Goal: Task Accomplishment & Management: Manage account settings

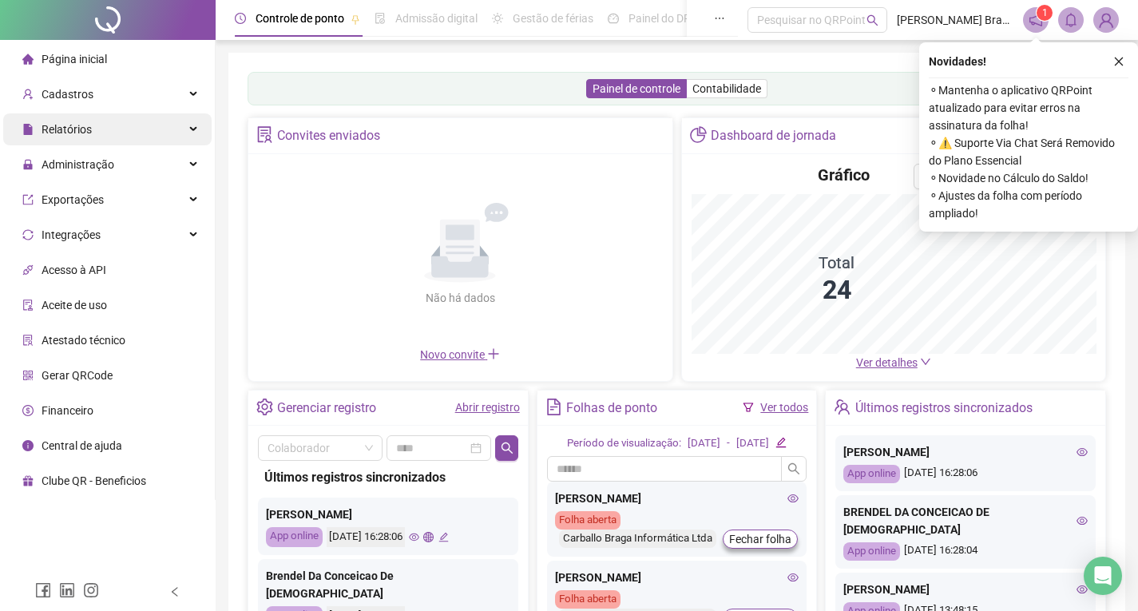
click at [102, 133] on div "Relatórios" at bounding box center [107, 129] width 208 height 32
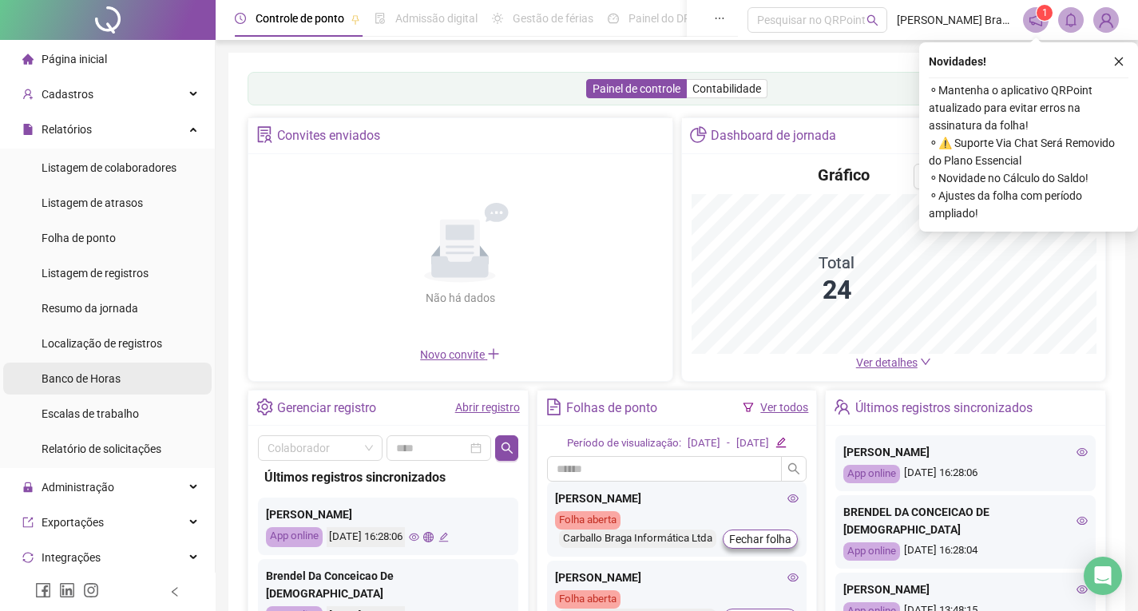
click at [83, 375] on span "Banco de Horas" at bounding box center [81, 378] width 79 height 13
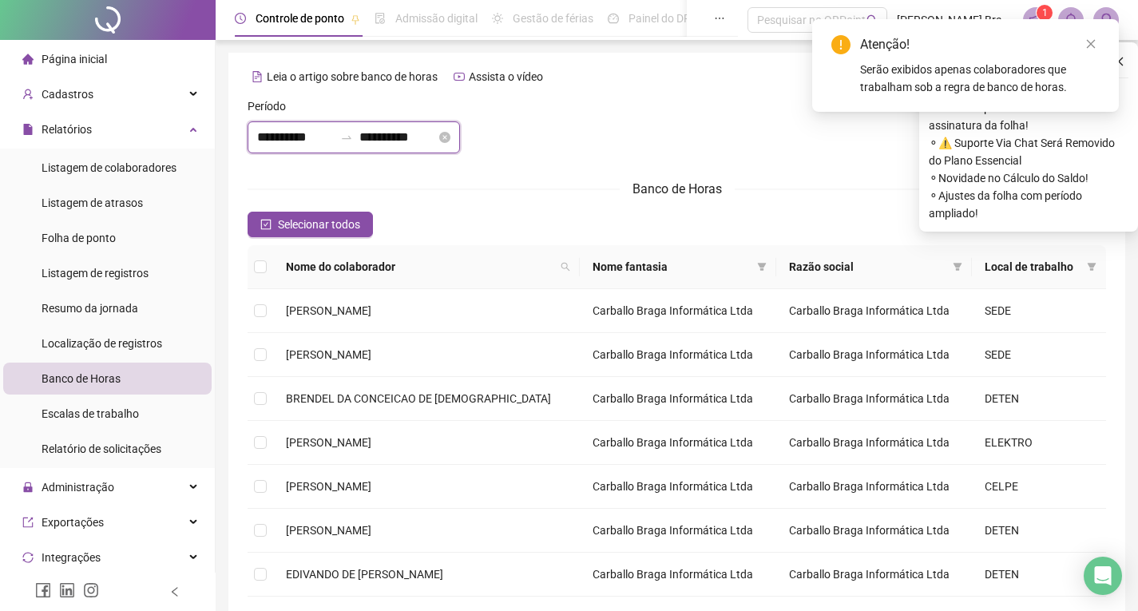
click at [266, 141] on input "**********" at bounding box center [295, 137] width 77 height 19
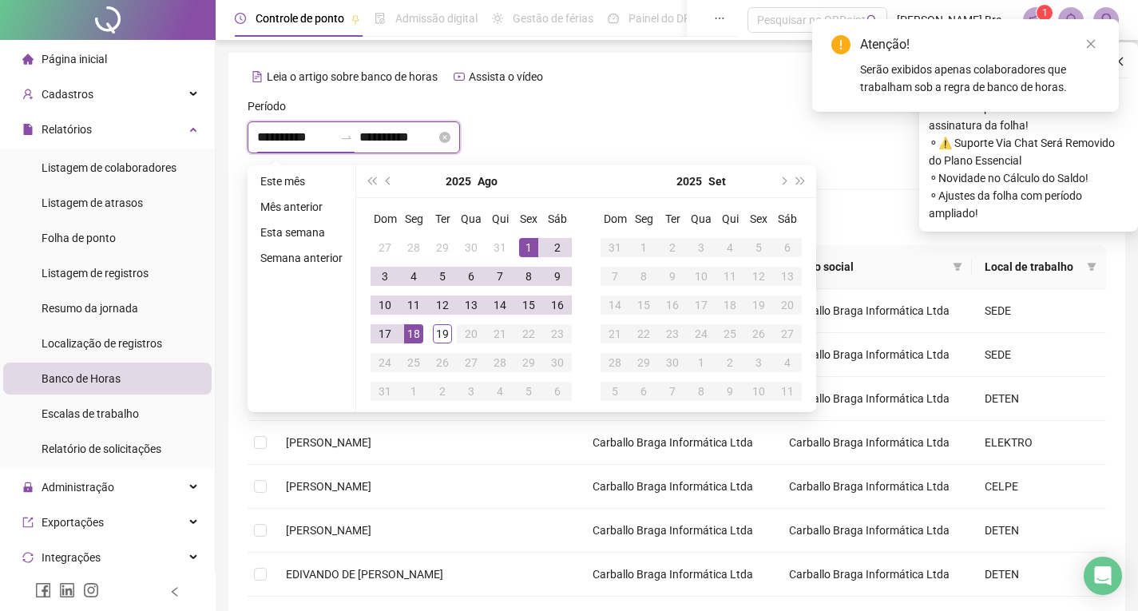
click at [260, 140] on body "**********" at bounding box center [569, 305] width 1138 height 611
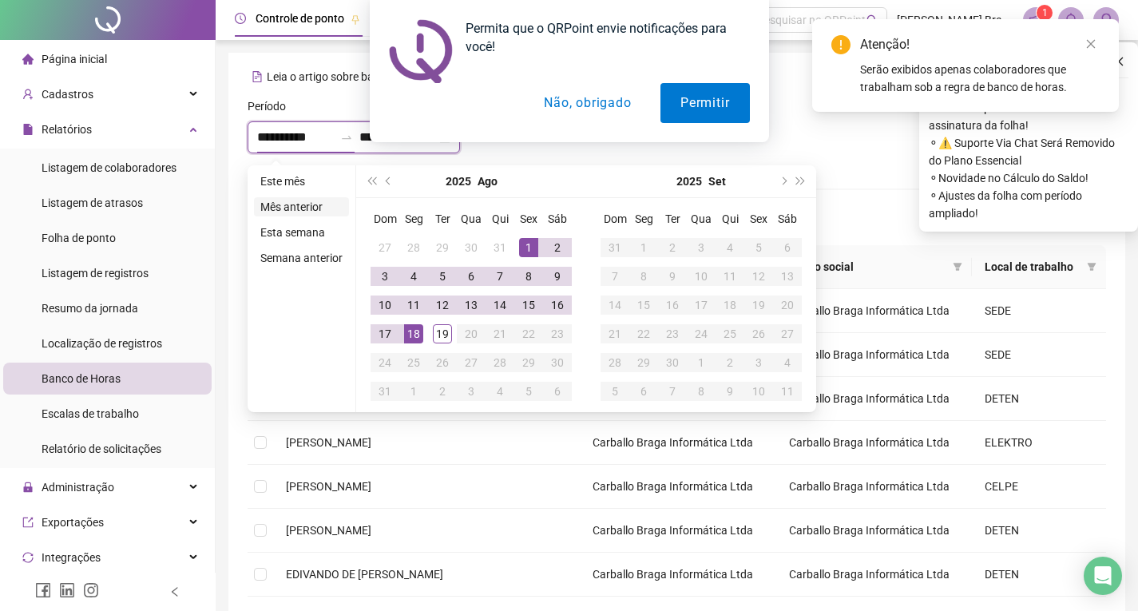
type input "**********"
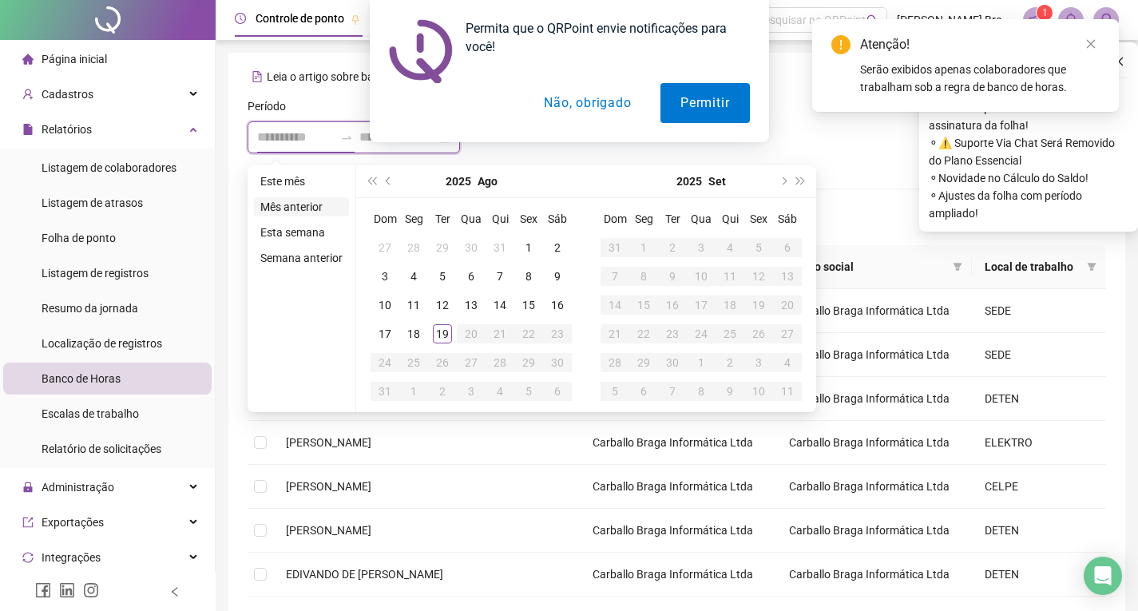
type input "**********"
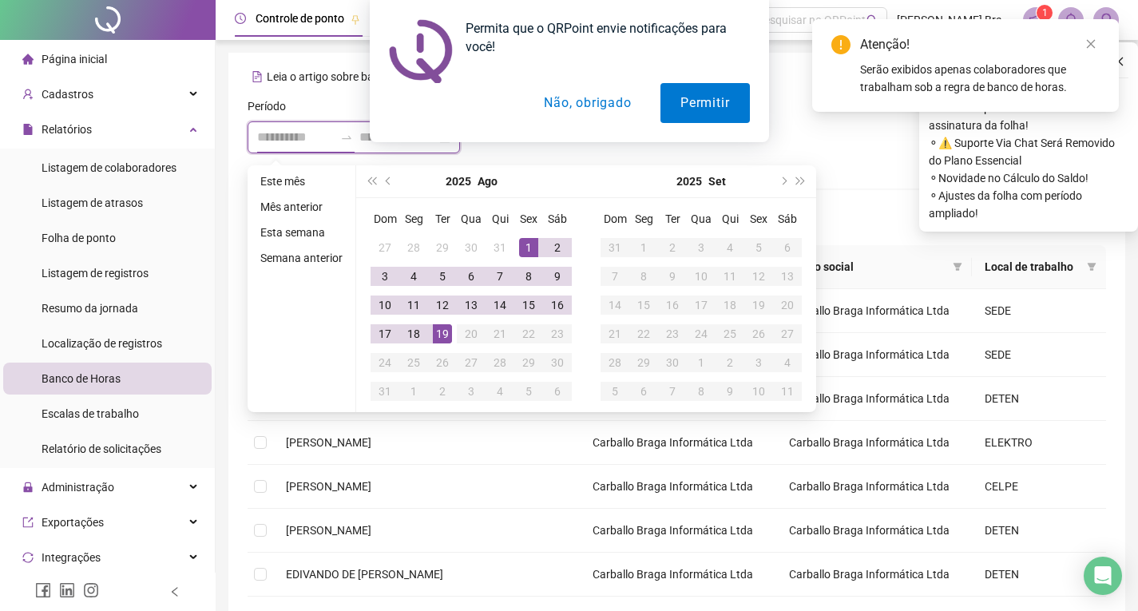
type input "**********"
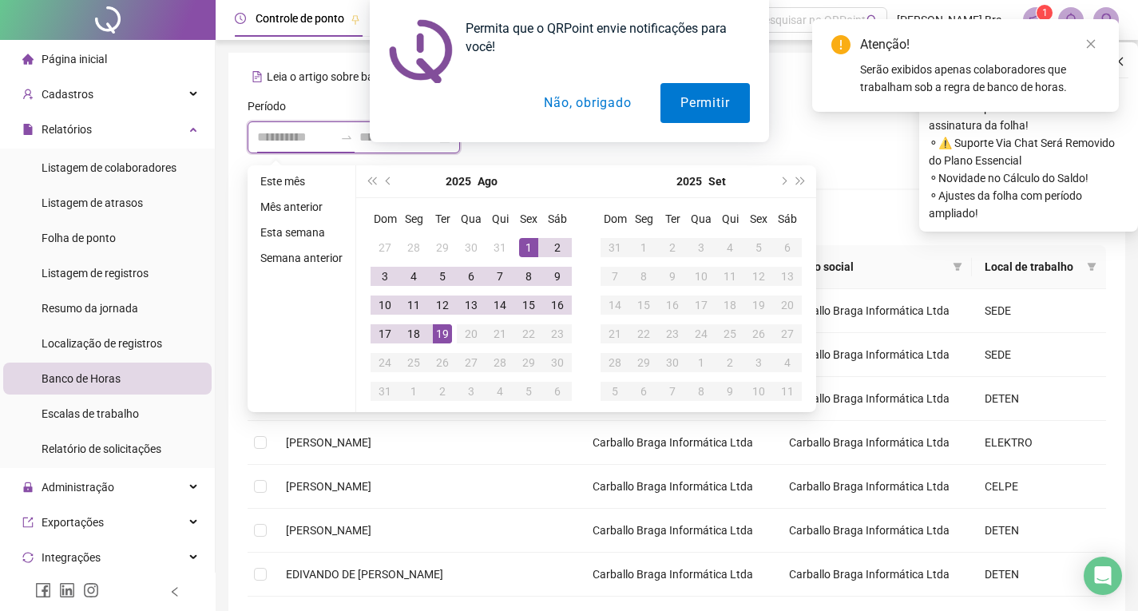
type input "**********"
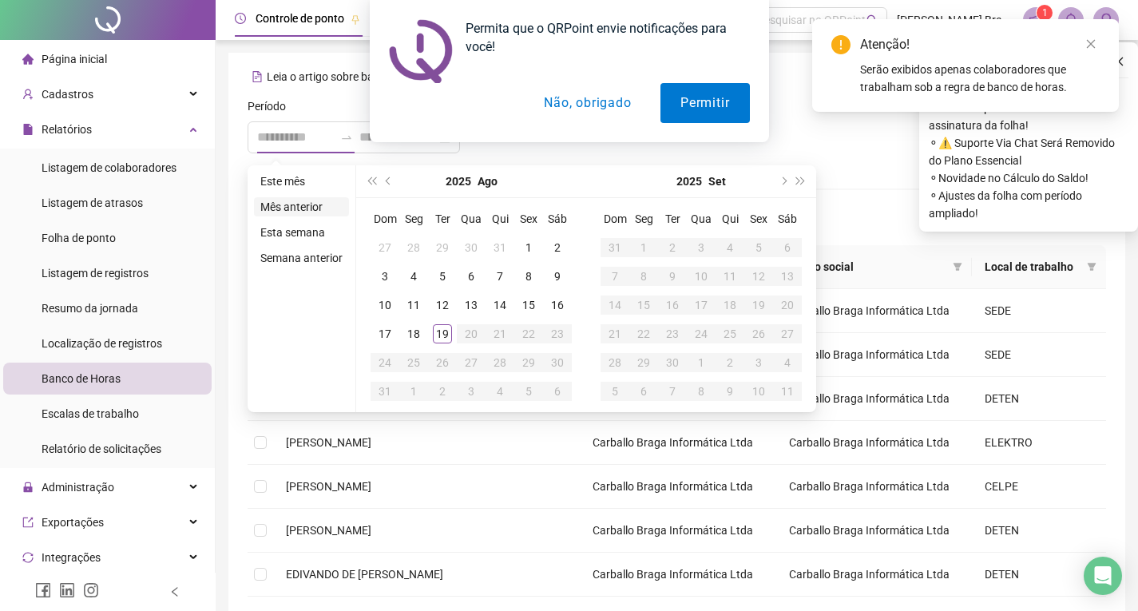
click at [297, 208] on li "Mês anterior" at bounding box center [301, 206] width 95 height 19
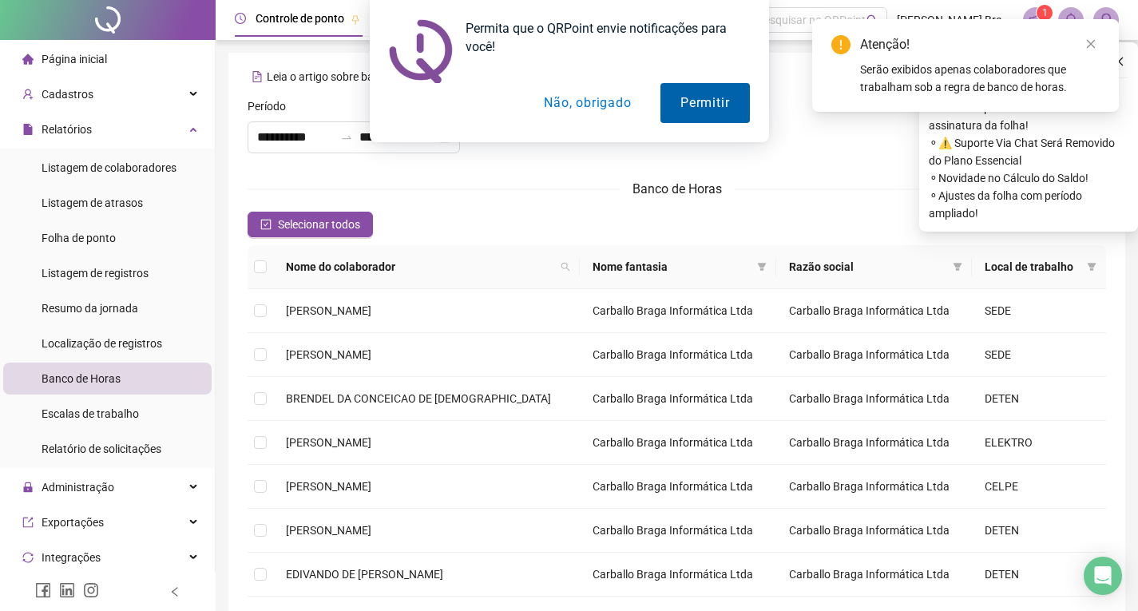
click at [721, 101] on button "Permitir" at bounding box center [704, 103] width 89 height 40
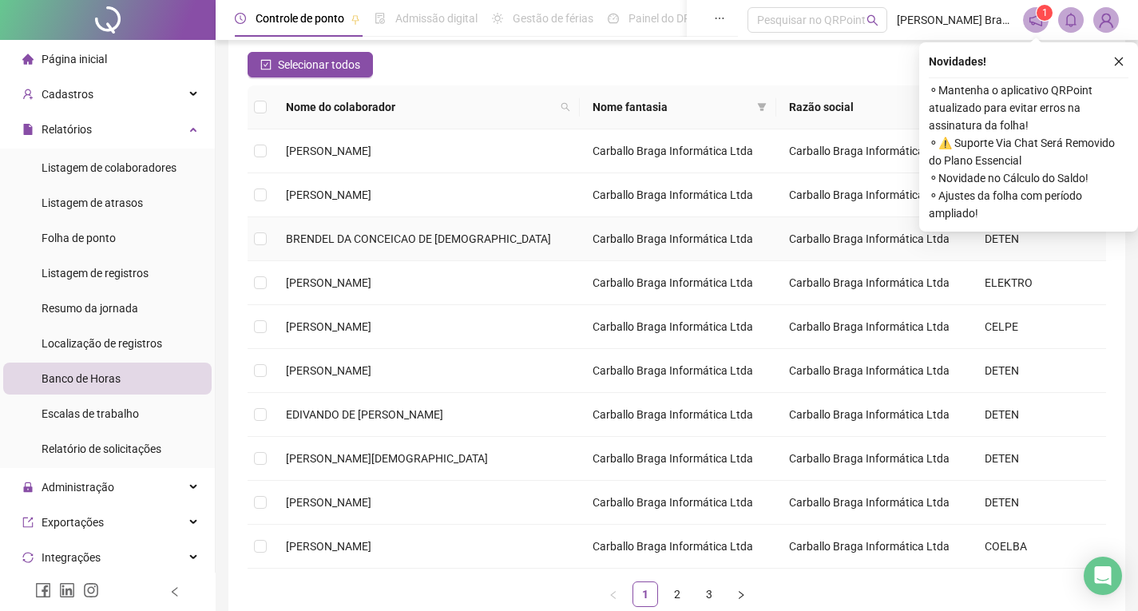
scroll to position [256, 0]
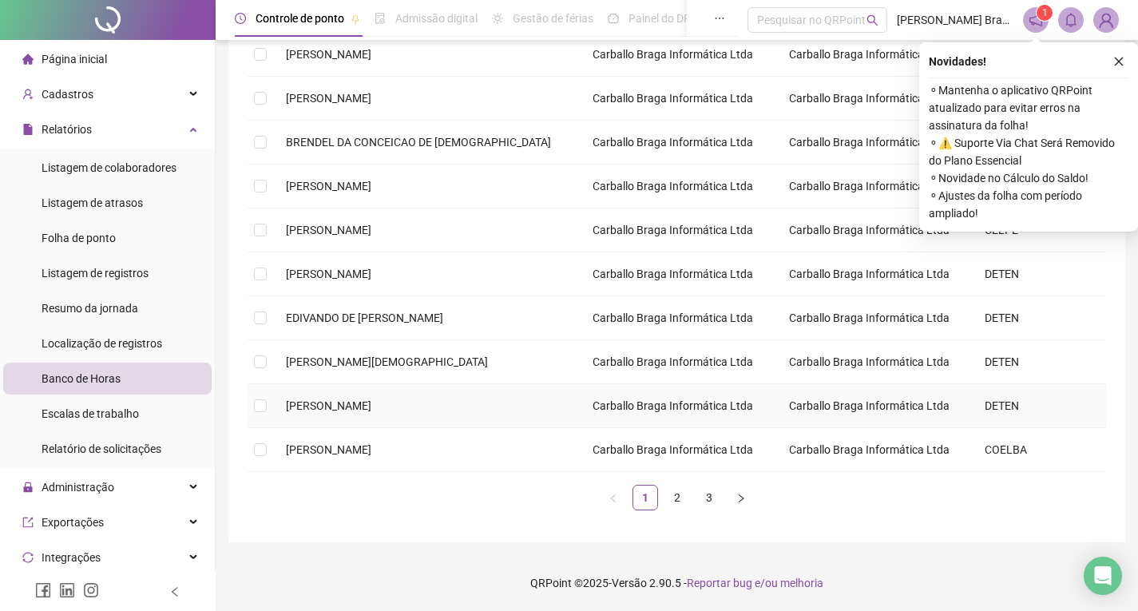
click at [268, 405] on td at bounding box center [261, 406] width 26 height 44
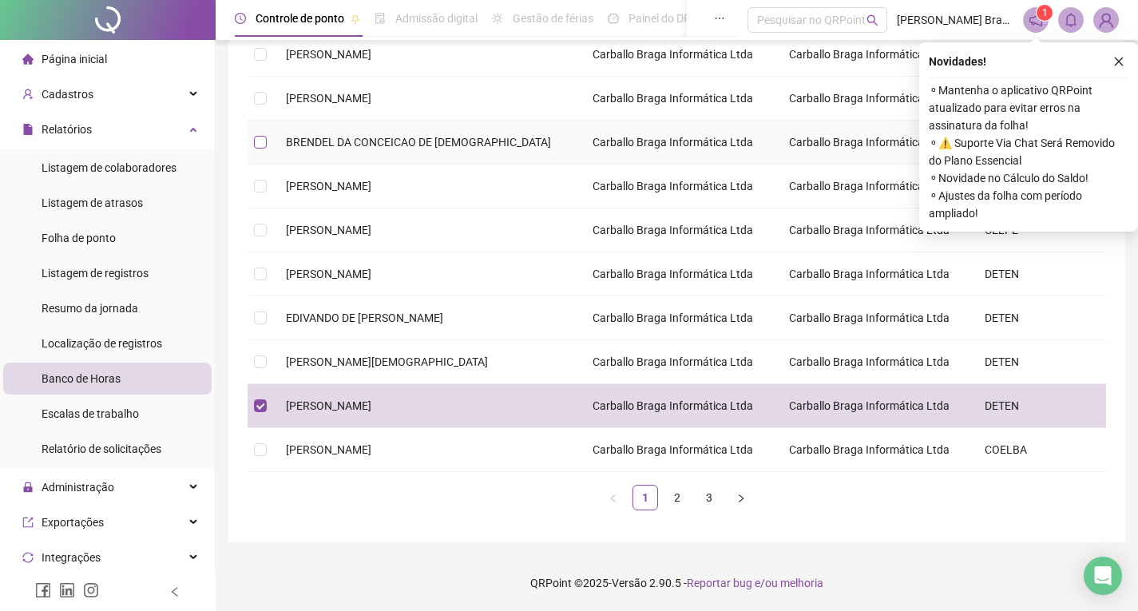
click at [261, 134] on label at bounding box center [260, 142] width 13 height 18
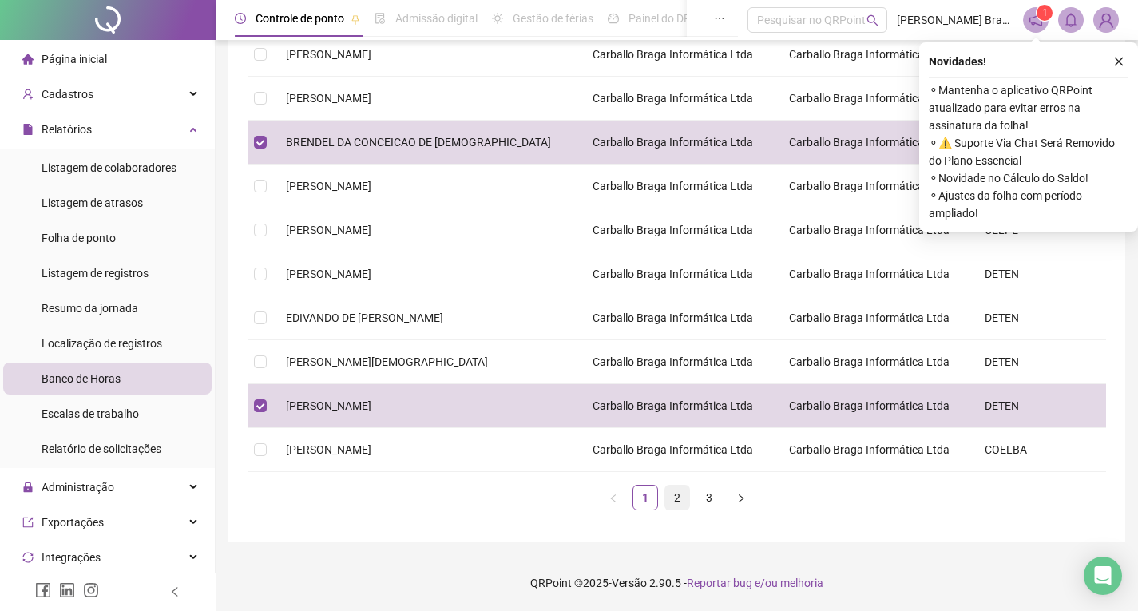
click at [669, 500] on link "2" at bounding box center [677, 498] width 24 height 24
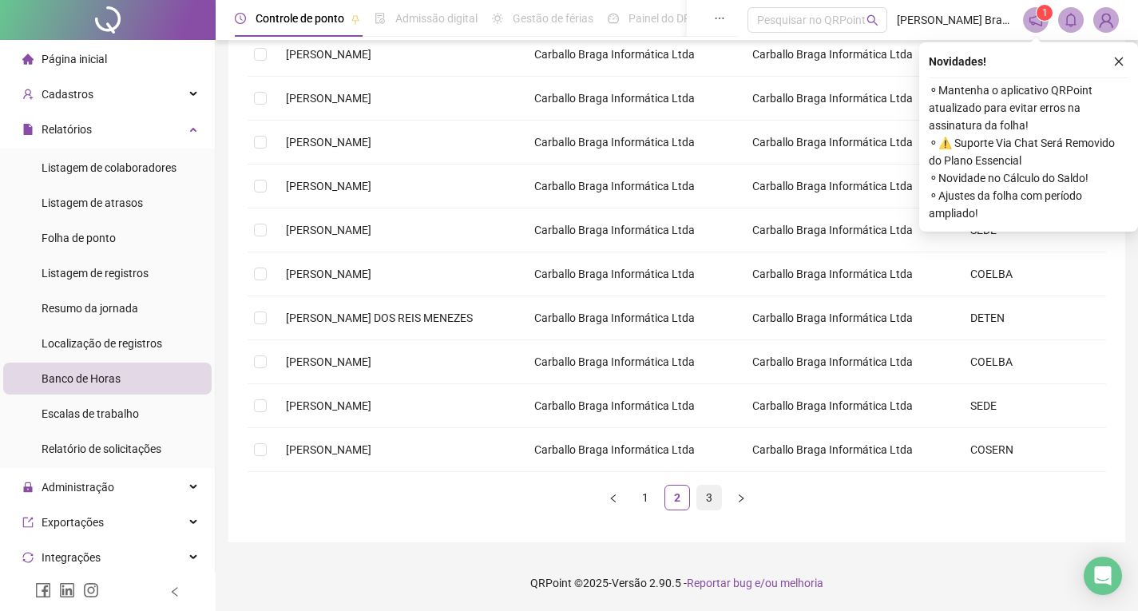
click at [702, 498] on link "3" at bounding box center [709, 498] width 24 height 24
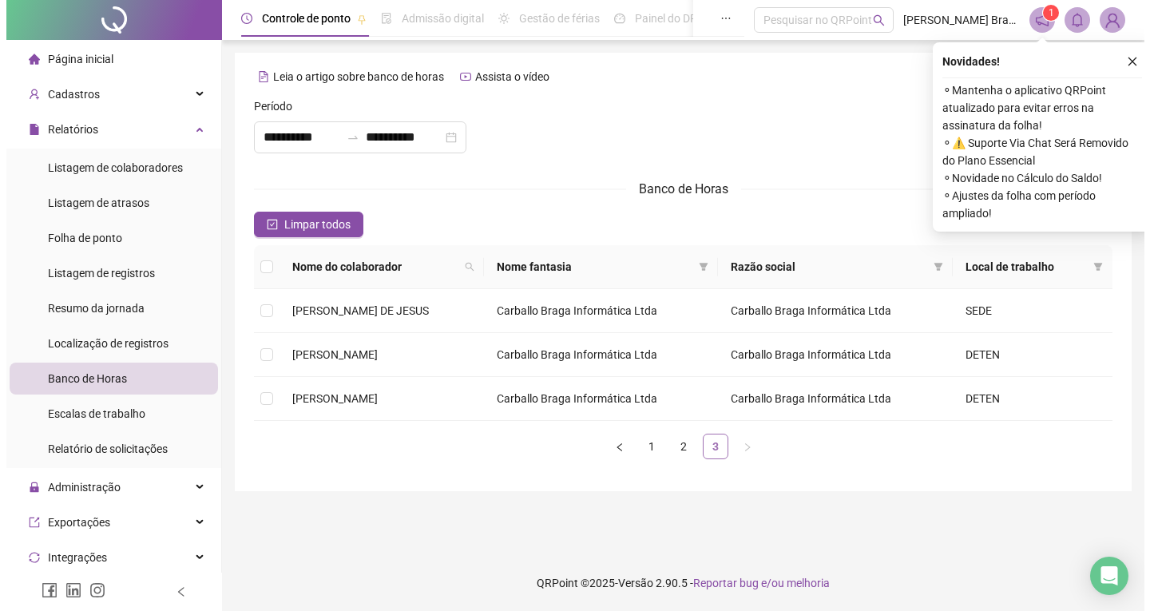
scroll to position [0, 0]
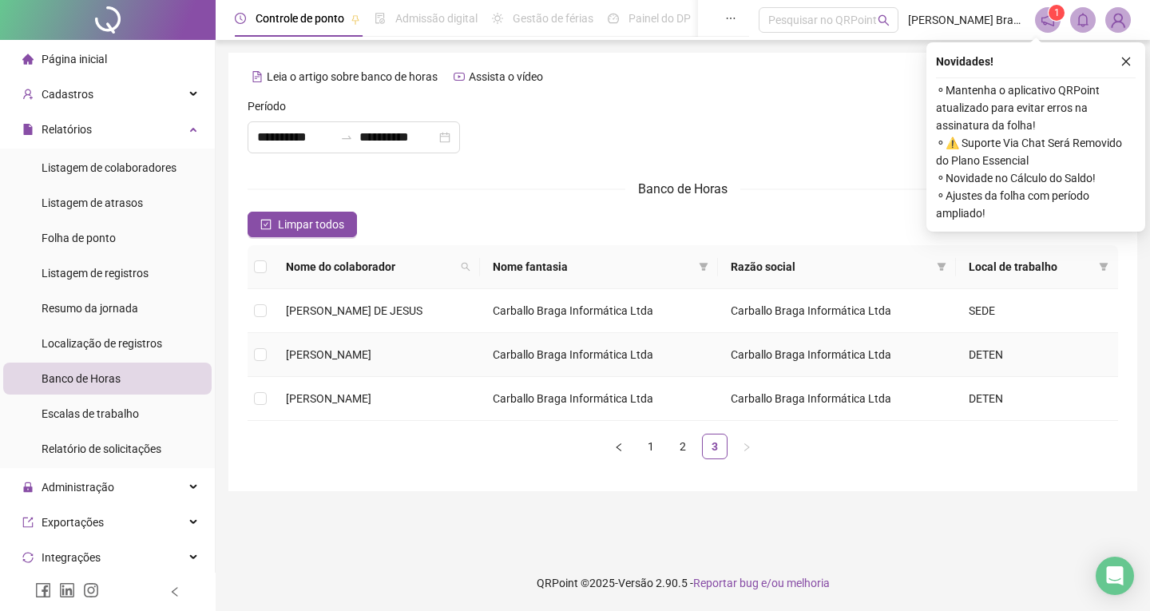
click at [253, 355] on td at bounding box center [261, 355] width 26 height 44
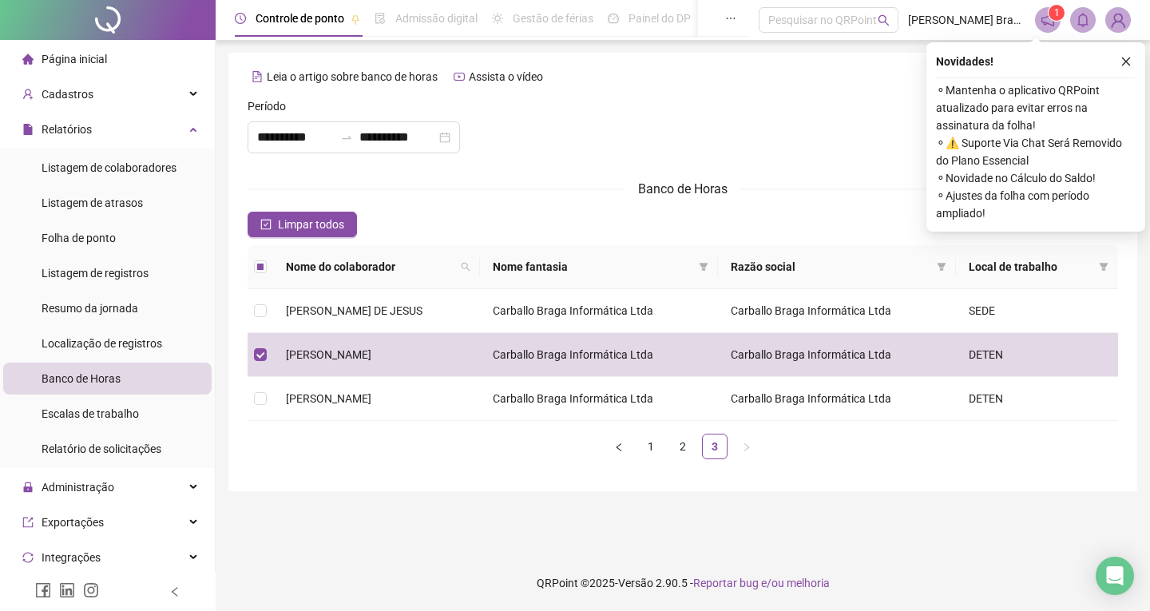
click at [1116, 60] on div "Novidades !" at bounding box center [1036, 61] width 200 height 19
click at [1123, 61] on icon "close" at bounding box center [1125, 61] width 11 height 11
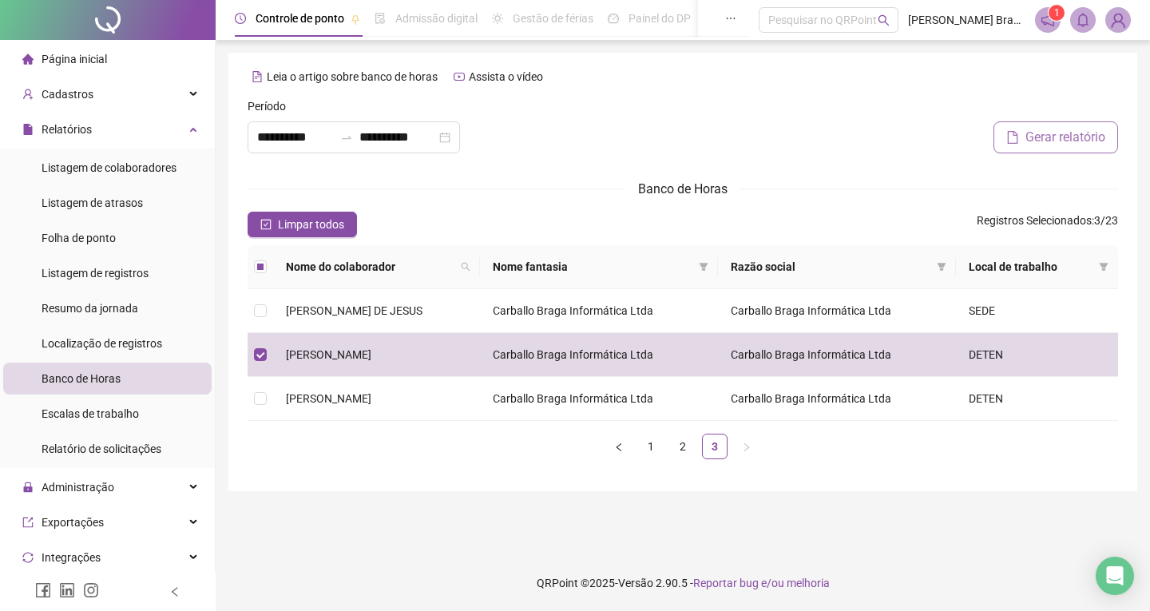
click at [1027, 130] on span "Gerar relatório" at bounding box center [1065, 137] width 80 height 19
click at [1077, 20] on icon "bell" at bounding box center [1083, 20] width 14 height 14
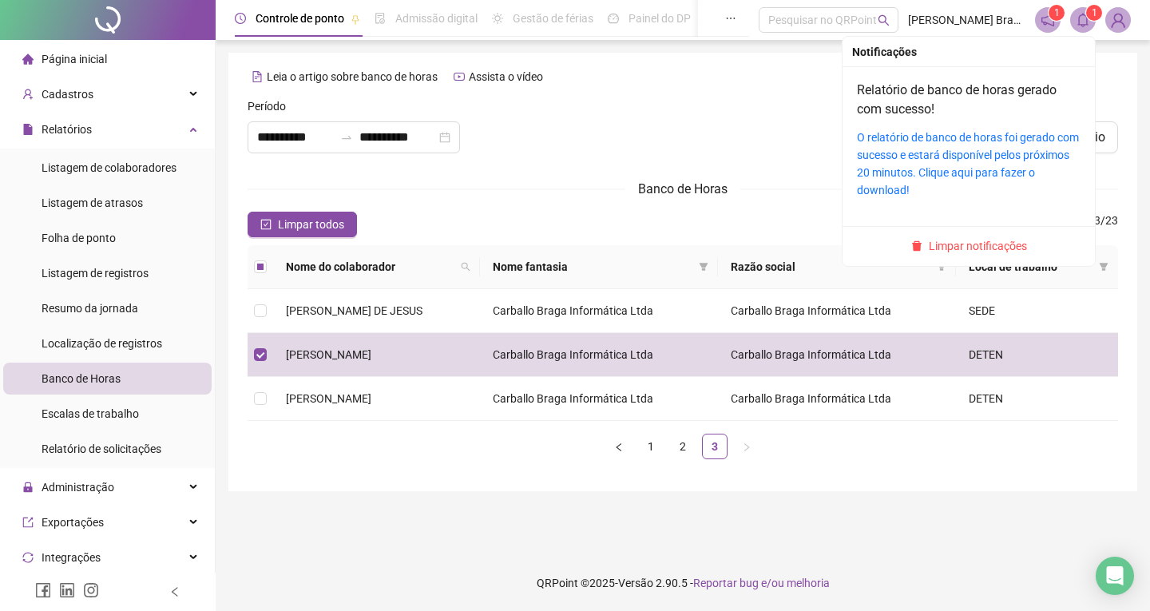
click at [886, 145] on div "O relatório de banco de horas foi gerado com sucesso e estará disponível pelos …" at bounding box center [969, 164] width 224 height 70
click at [882, 93] on link "Relatório de banco de horas gerado com sucesso!" at bounding box center [957, 99] width 200 height 34
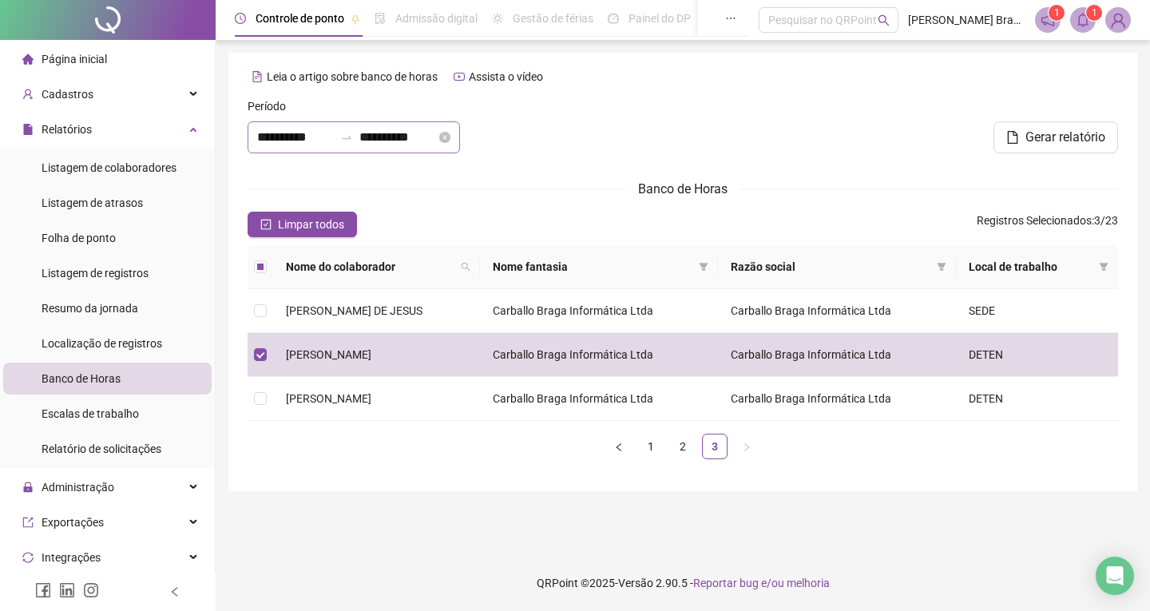
click at [276, 148] on div "**********" at bounding box center [354, 137] width 212 height 32
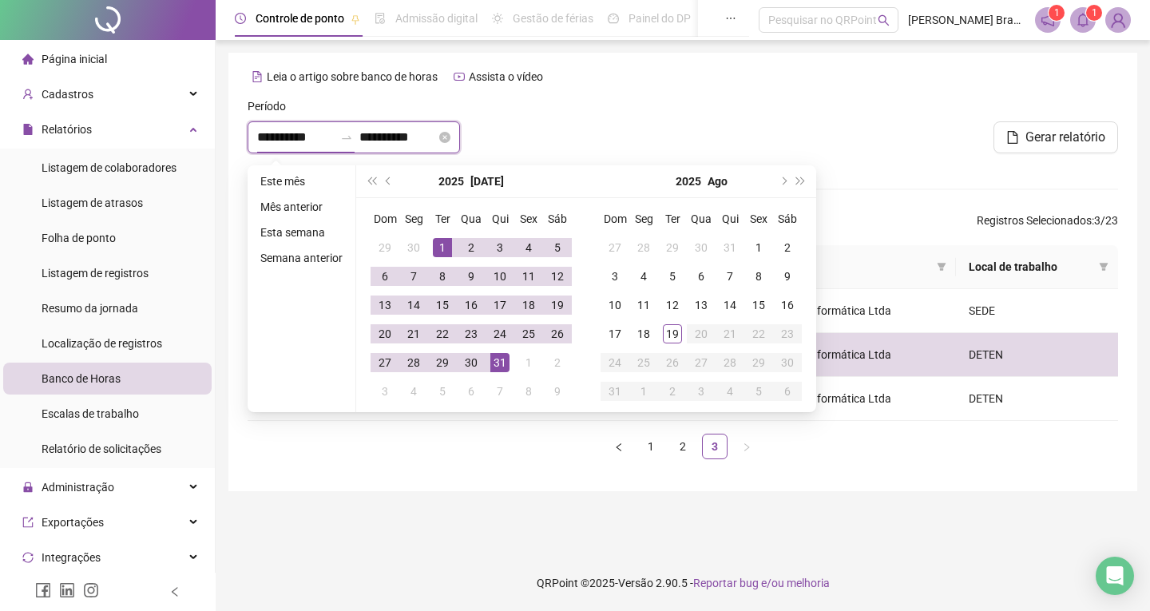
click at [254, 137] on div "**********" at bounding box center [354, 137] width 212 height 32
click at [390, 178] on button "prev-year" at bounding box center [389, 181] width 18 height 32
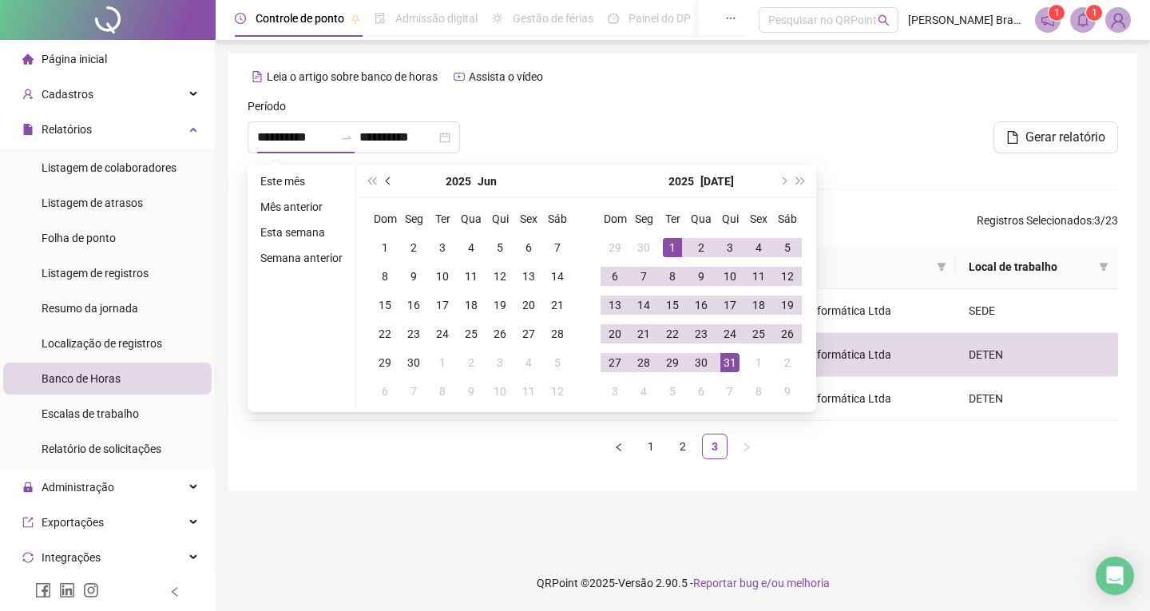
click at [390, 178] on button "prev-year" at bounding box center [389, 181] width 18 height 32
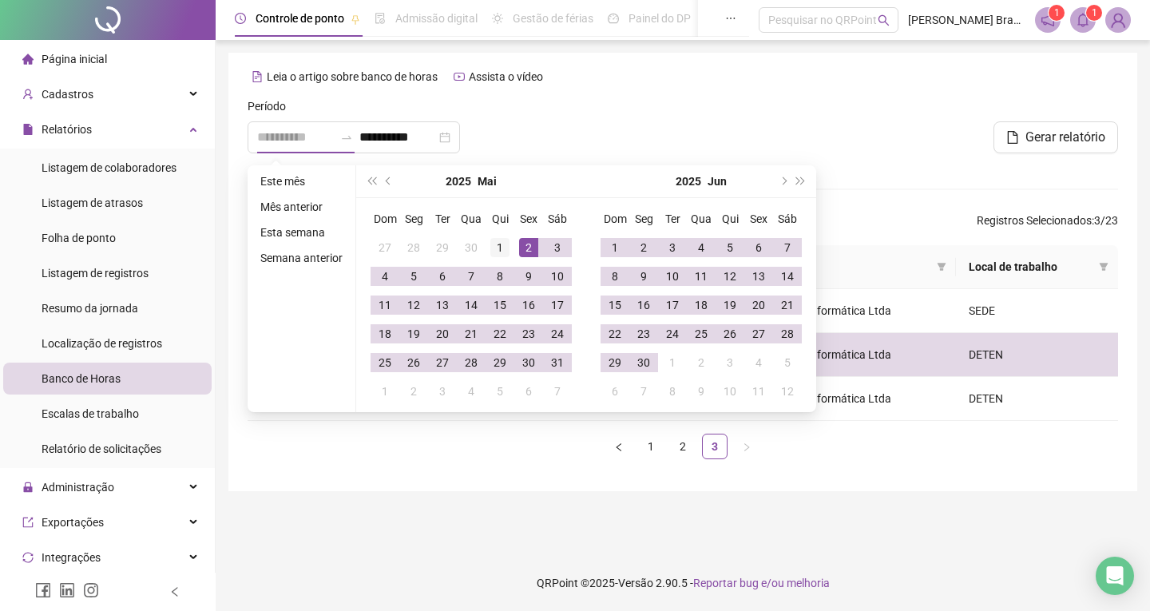
type input "**********"
click at [501, 246] on div "1" at bounding box center [499, 247] width 19 height 19
click at [436, 137] on input "**********" at bounding box center [397, 137] width 77 height 19
click at [781, 181] on span "next-year" at bounding box center [783, 181] width 8 height 8
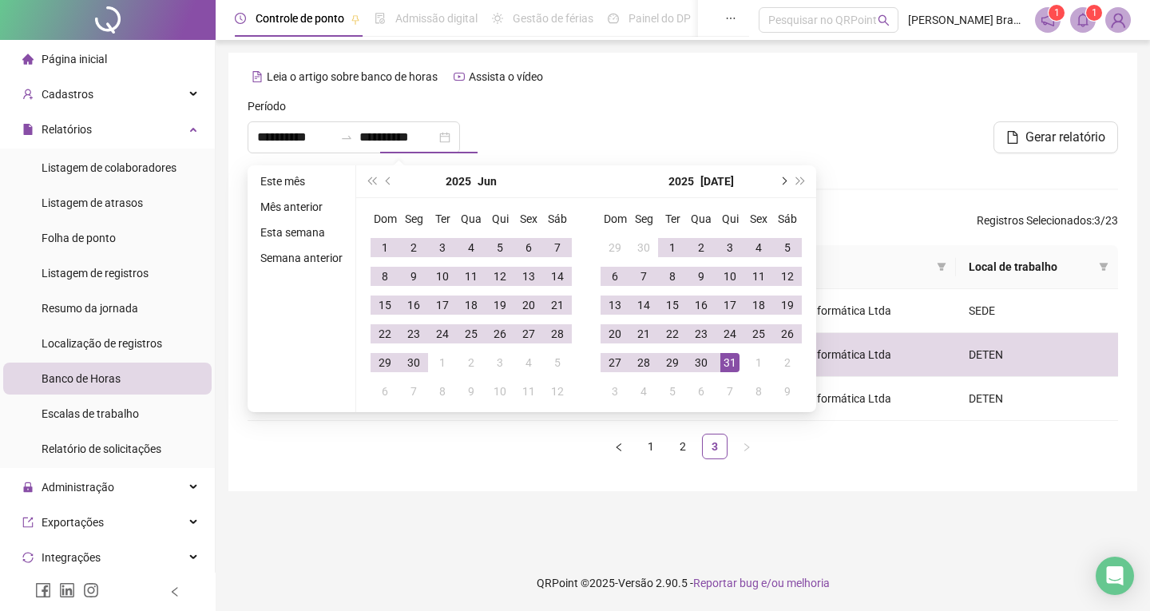
click at [781, 181] on span "next-year" at bounding box center [783, 181] width 8 height 8
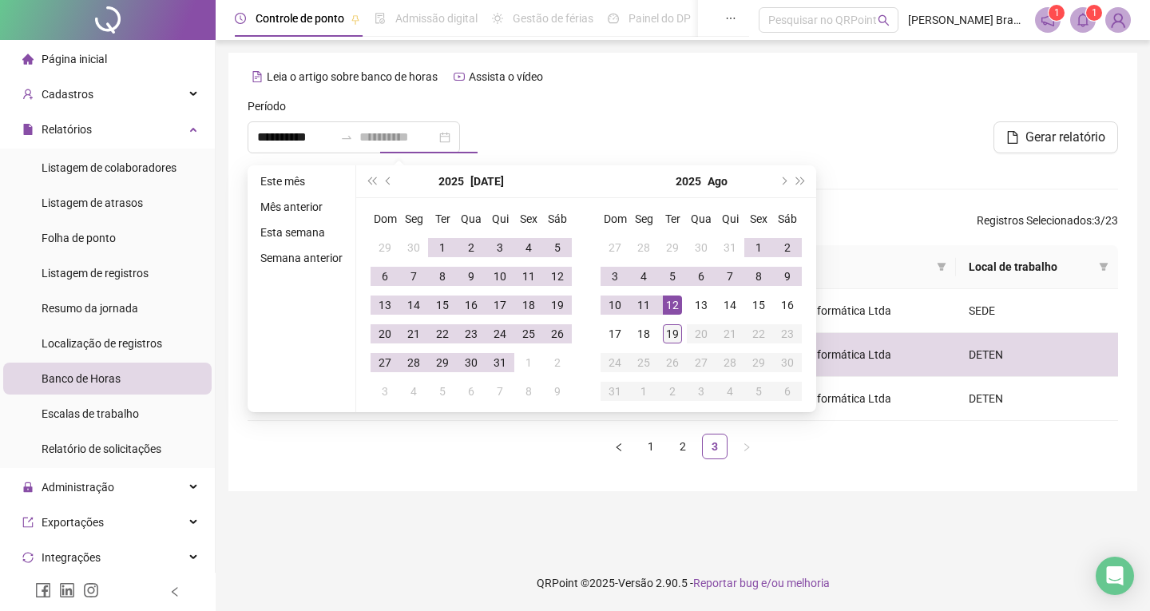
type input "**********"
click at [668, 326] on div "19" at bounding box center [672, 333] width 19 height 19
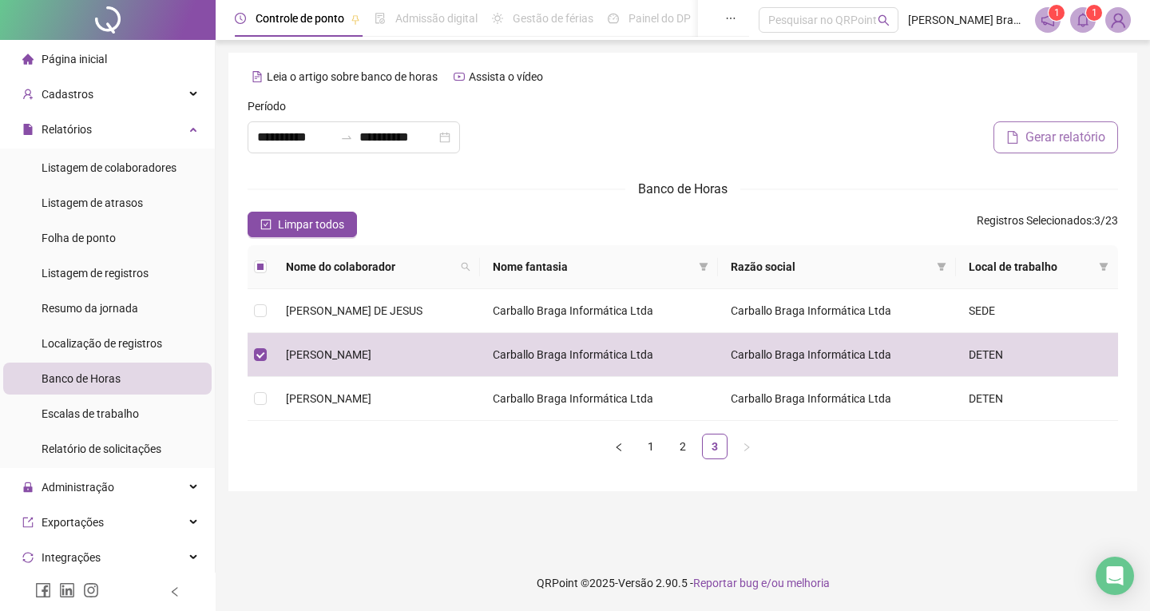
click at [1006, 138] on icon "file" at bounding box center [1012, 137] width 13 height 13
click at [1074, 30] on span at bounding box center [1083, 20] width 26 height 26
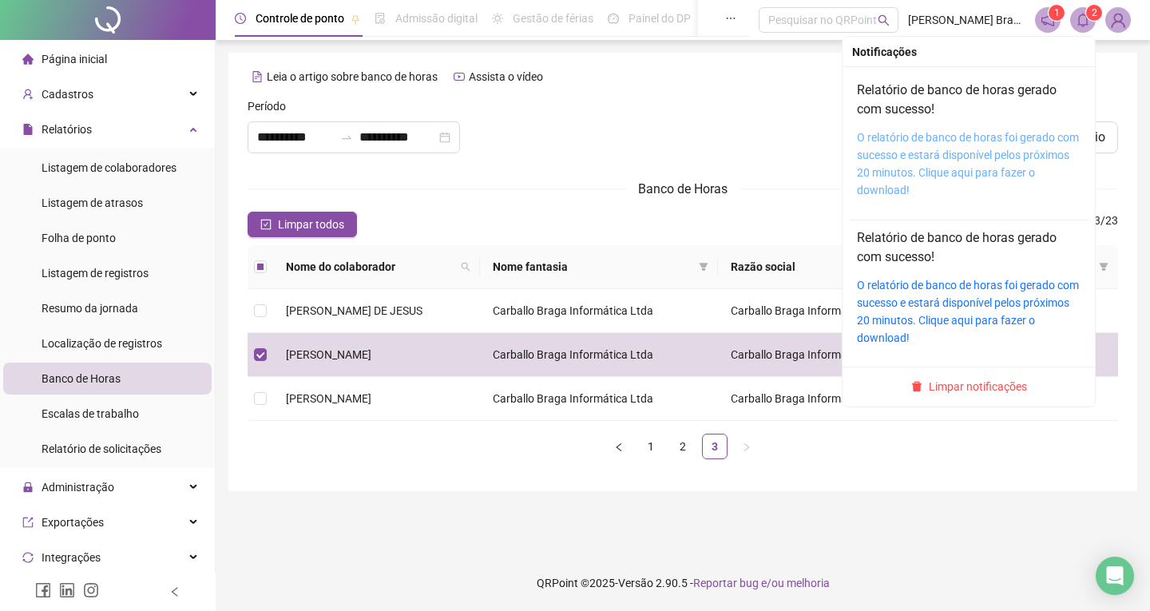
click at [1015, 157] on link "O relatório de banco de horas foi gerado com sucesso e estará disponível pelos …" at bounding box center [968, 163] width 222 height 65
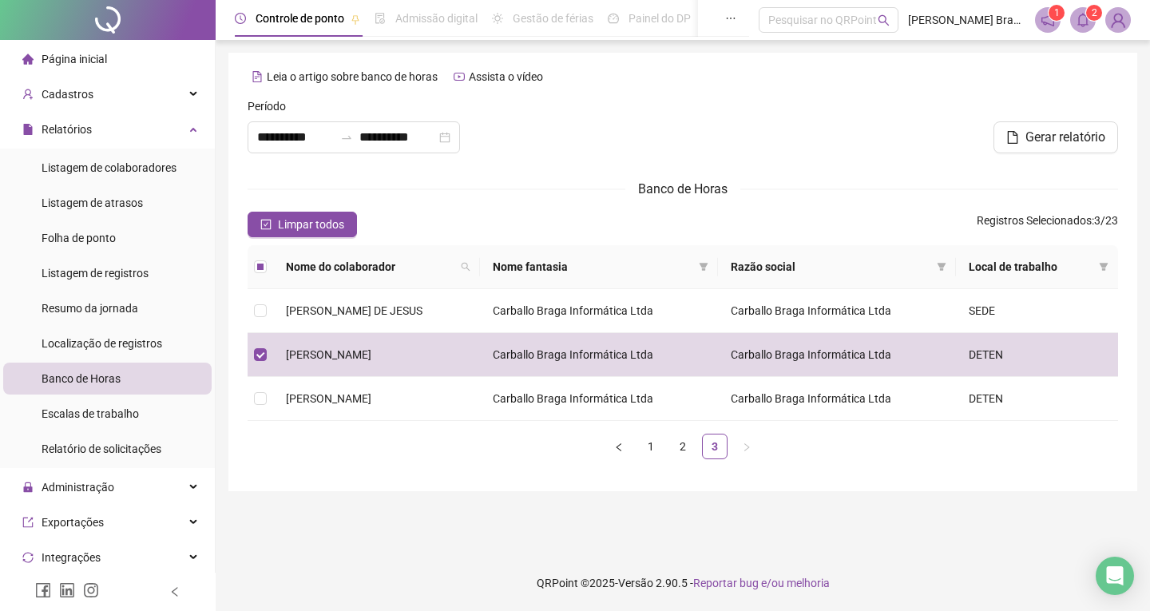
click at [1126, 175] on div "**********" at bounding box center [682, 272] width 909 height 438
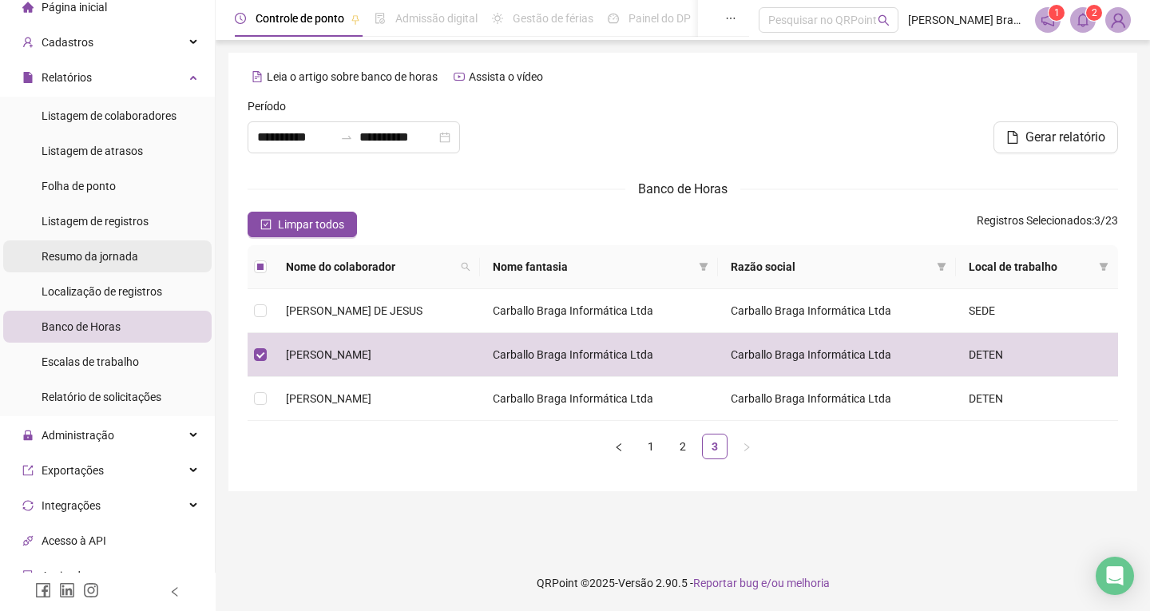
scroll to position [132, 0]
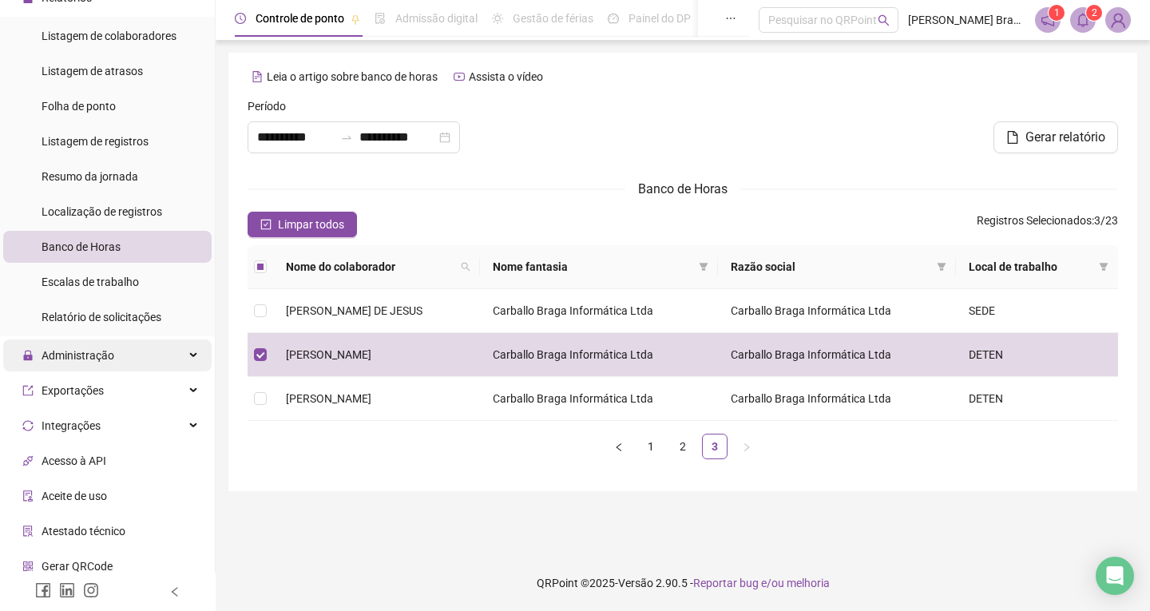
click at [91, 343] on span "Administração" at bounding box center [68, 355] width 92 height 32
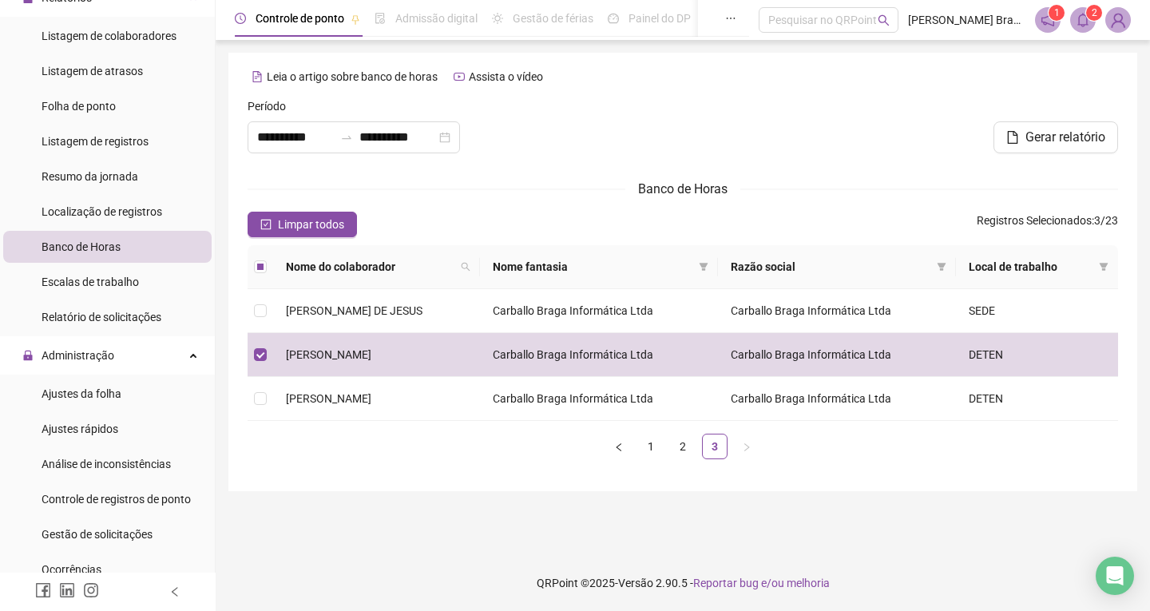
click at [84, 410] on ul "Ajustes da folha Ajustes rápidos Análise de inconsistências Controle de registr…" at bounding box center [107, 517] width 215 height 284
click at [82, 400] on span "Ajustes da folha" at bounding box center [82, 393] width 80 height 13
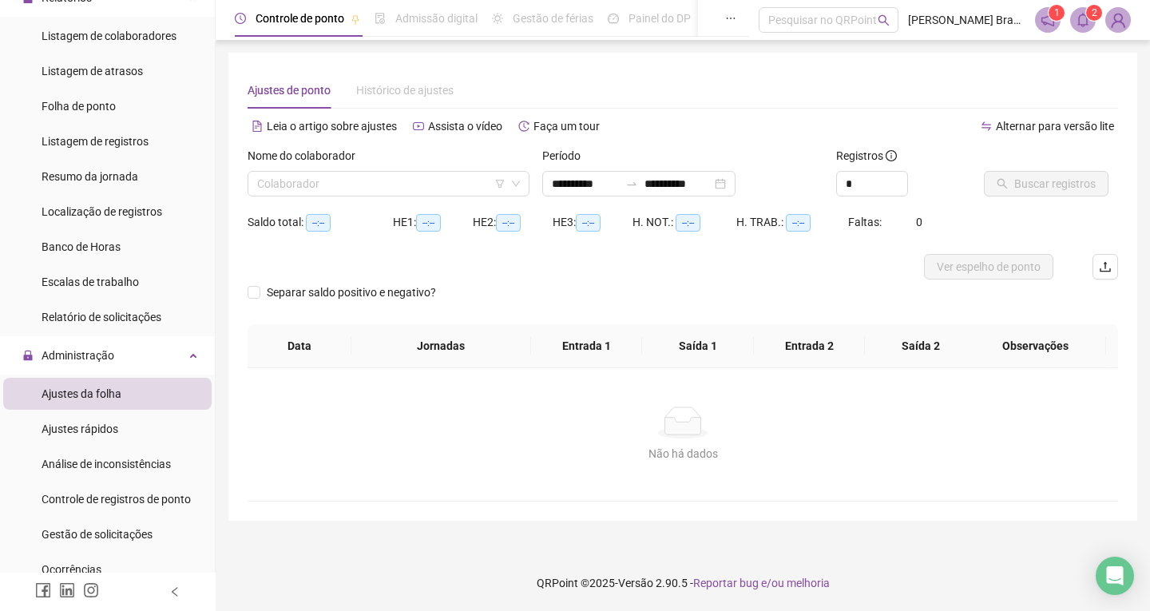
type input "**********"
click at [309, 182] on input "search" at bounding box center [381, 184] width 248 height 24
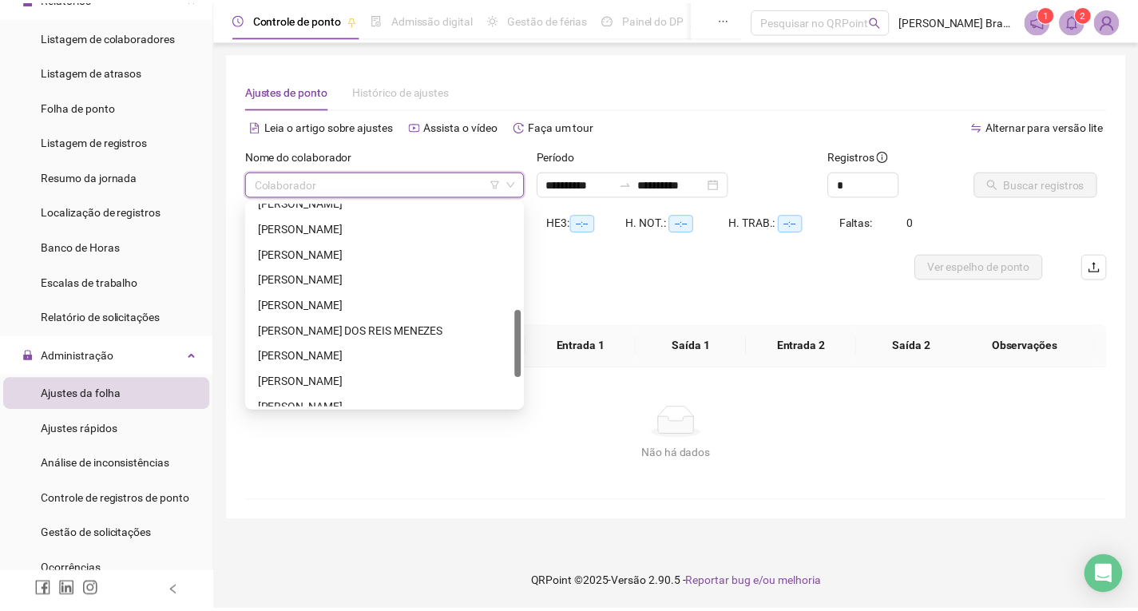
scroll to position [409, 0]
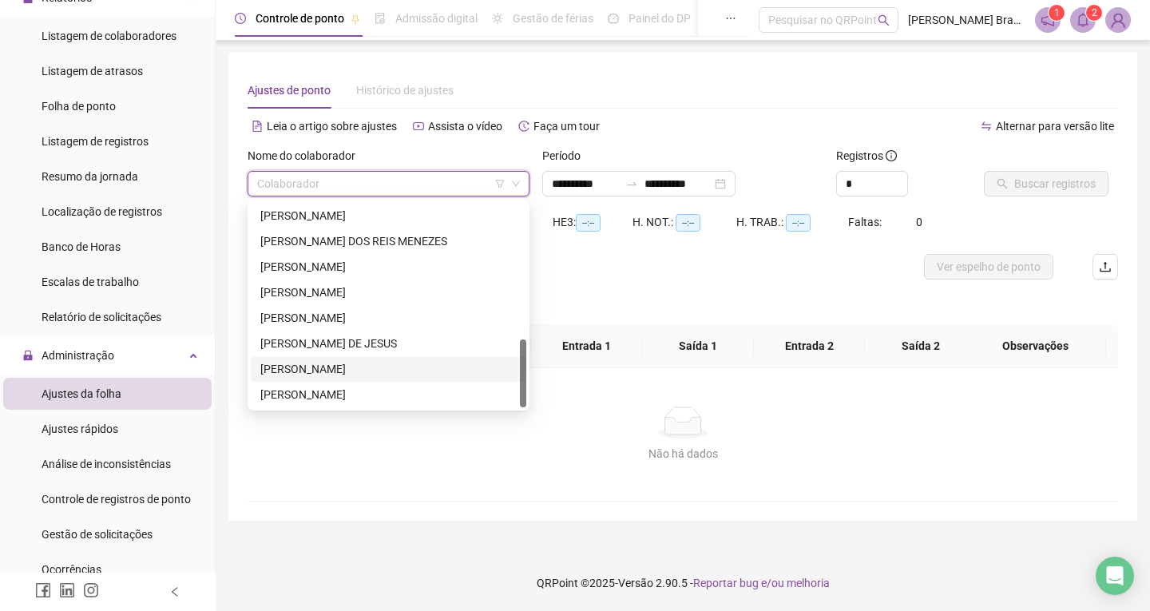
click at [319, 366] on div "[PERSON_NAME]" at bounding box center [388, 369] width 256 height 18
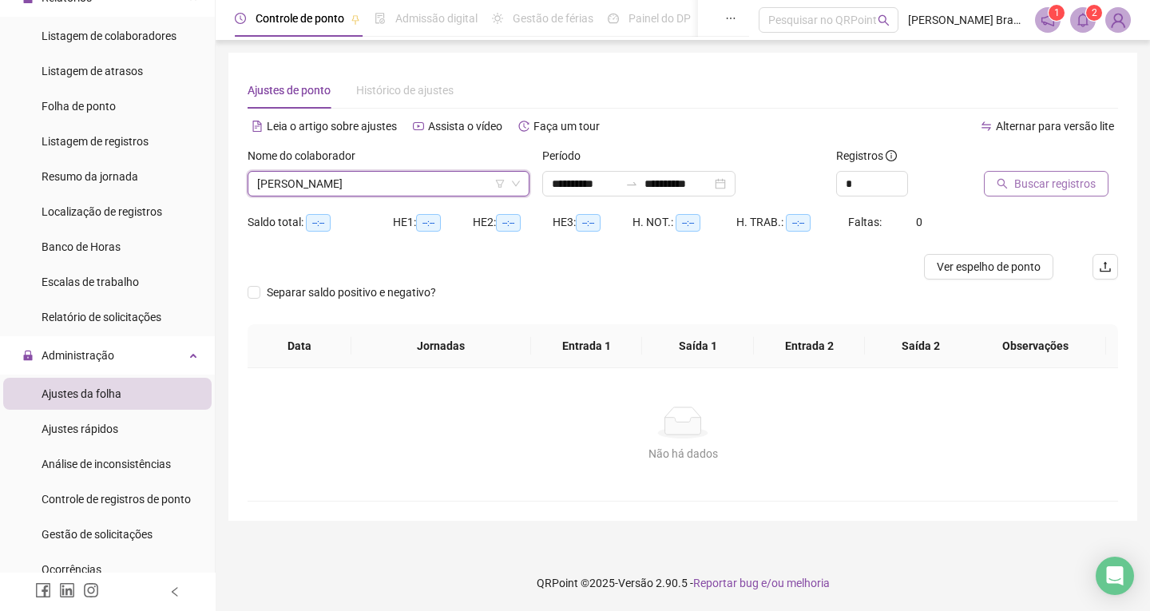
click at [1024, 183] on span "Buscar registros" at bounding box center [1054, 184] width 81 height 18
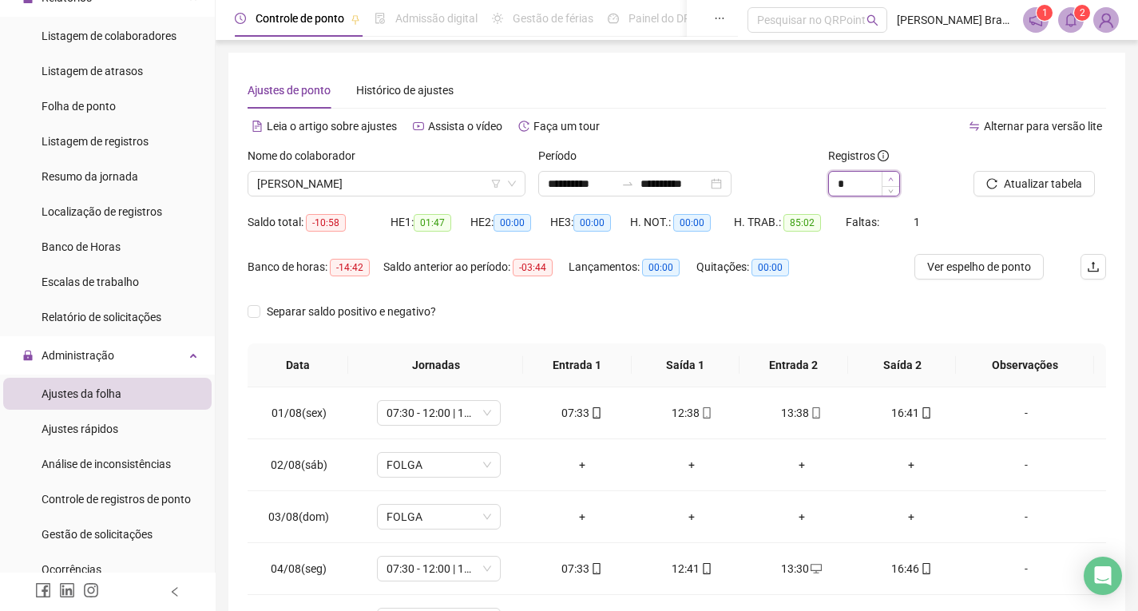
click at [894, 177] on span "Increase Value" at bounding box center [891, 179] width 18 height 14
type input "*"
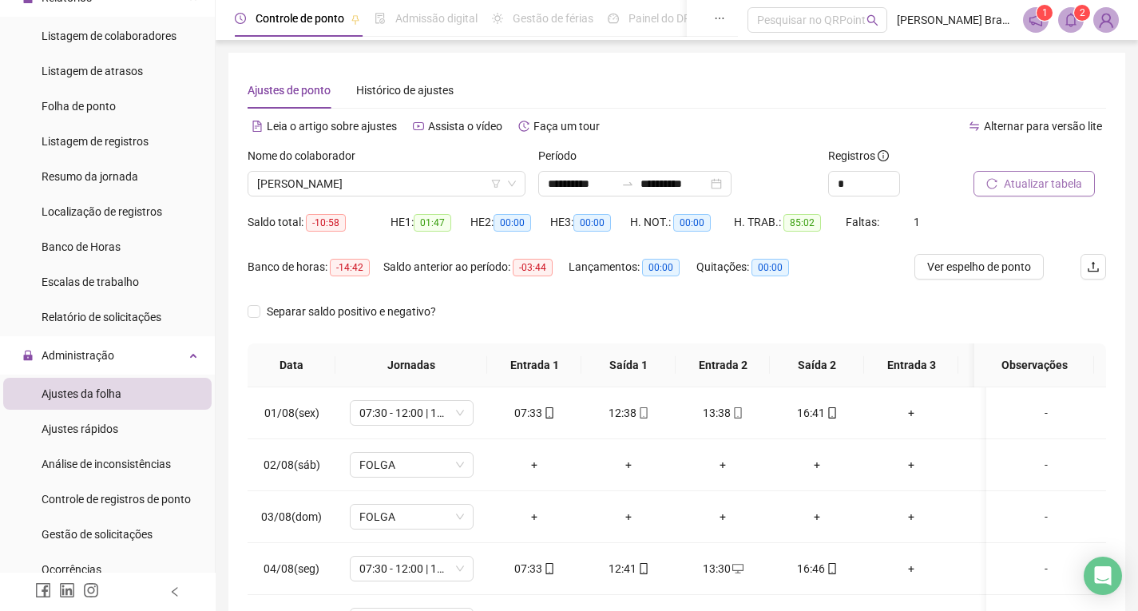
click at [1032, 181] on span "Atualizar tabela" at bounding box center [1043, 184] width 78 height 18
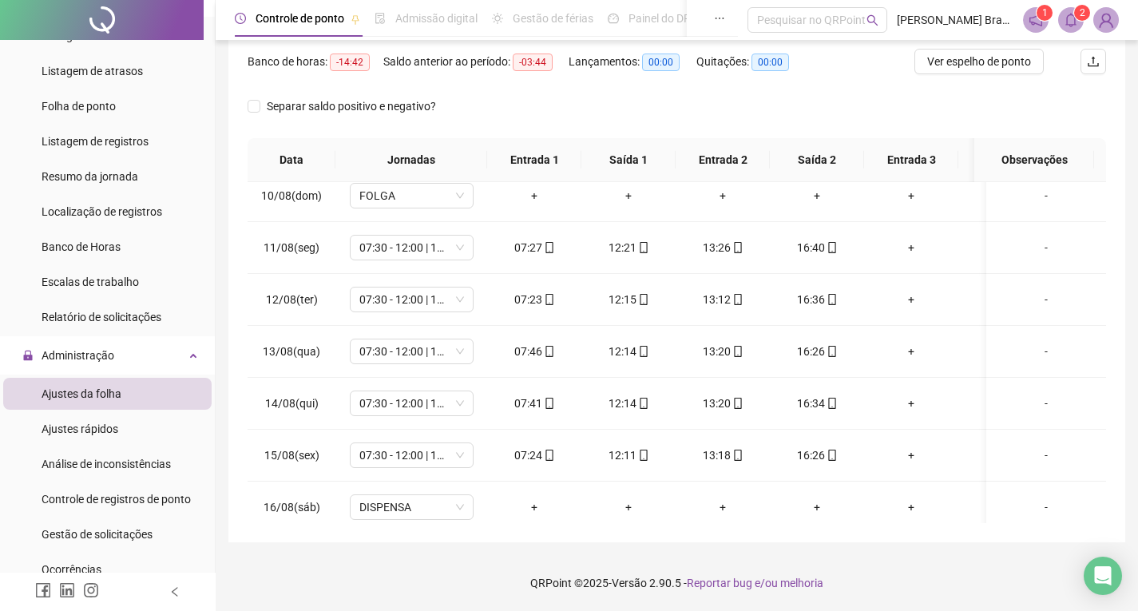
scroll to position [605, 0]
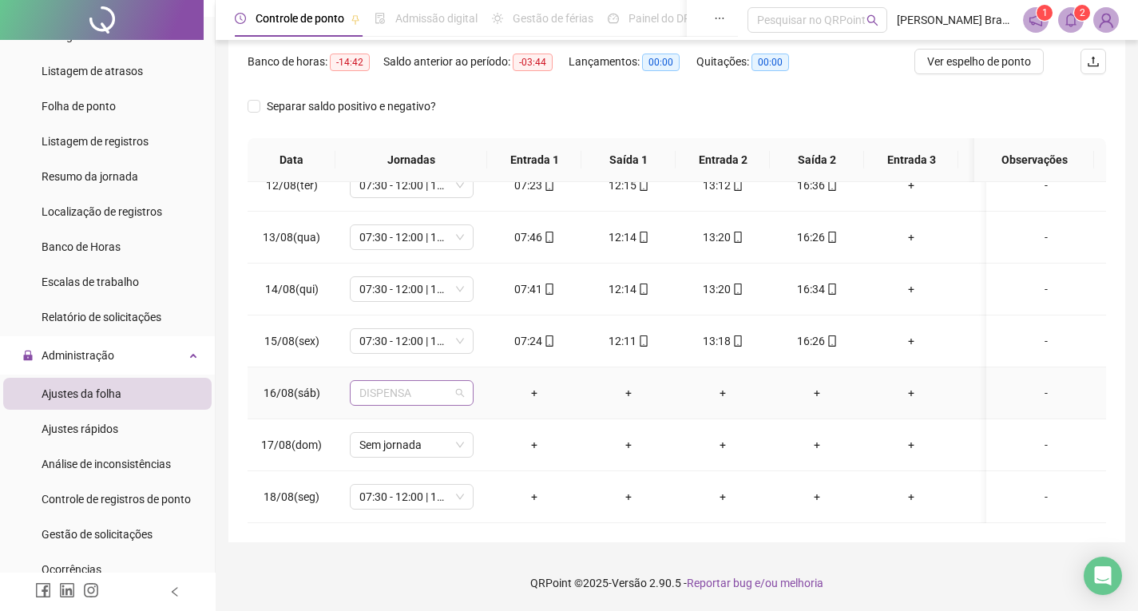
click at [410, 385] on span "DISPENSA" at bounding box center [411, 393] width 105 height 24
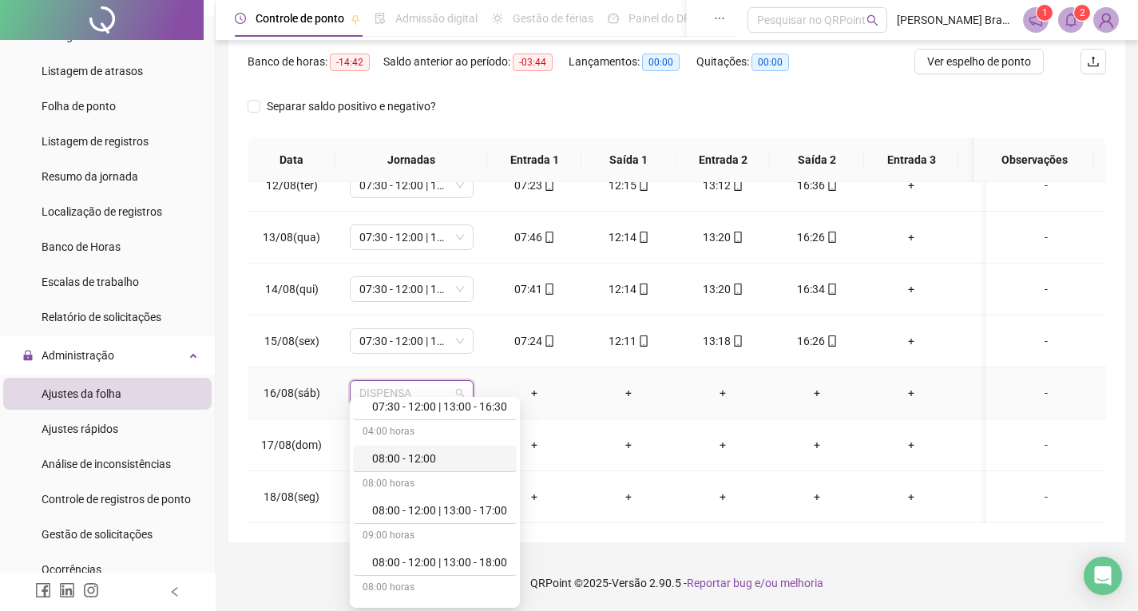
scroll to position [522, 0]
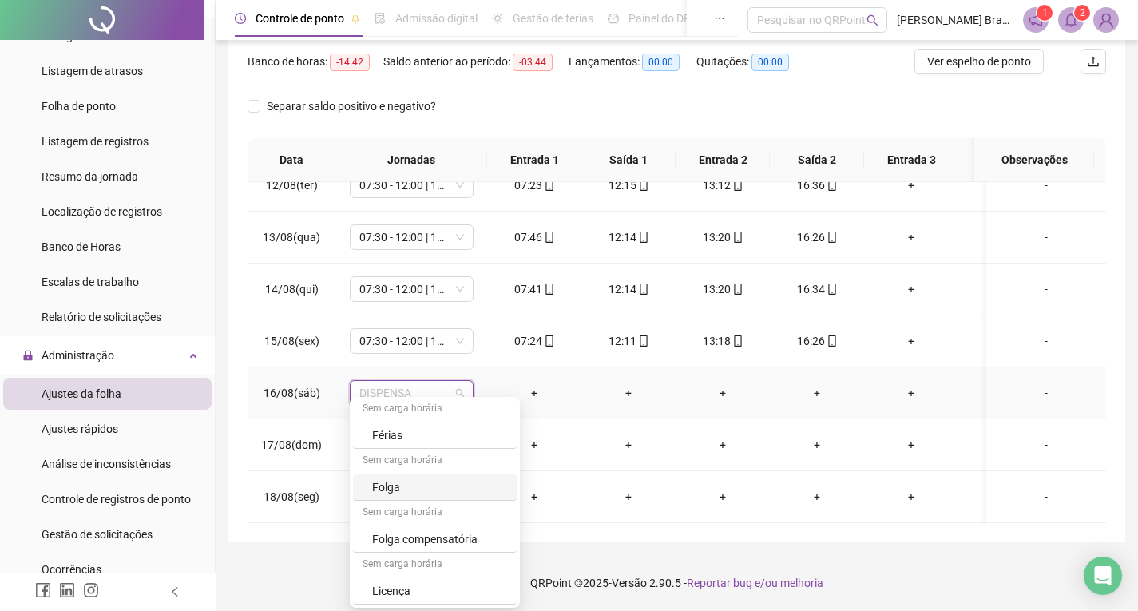
click at [395, 490] on div "Folga" at bounding box center [439, 487] width 135 height 18
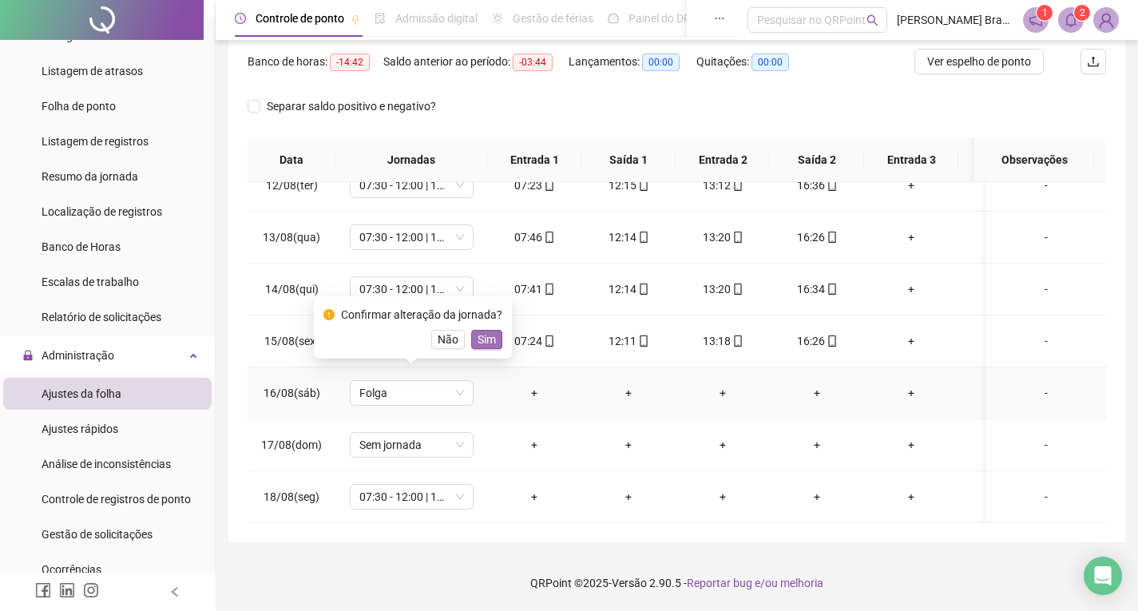
click at [481, 333] on span "Sim" at bounding box center [487, 340] width 18 height 18
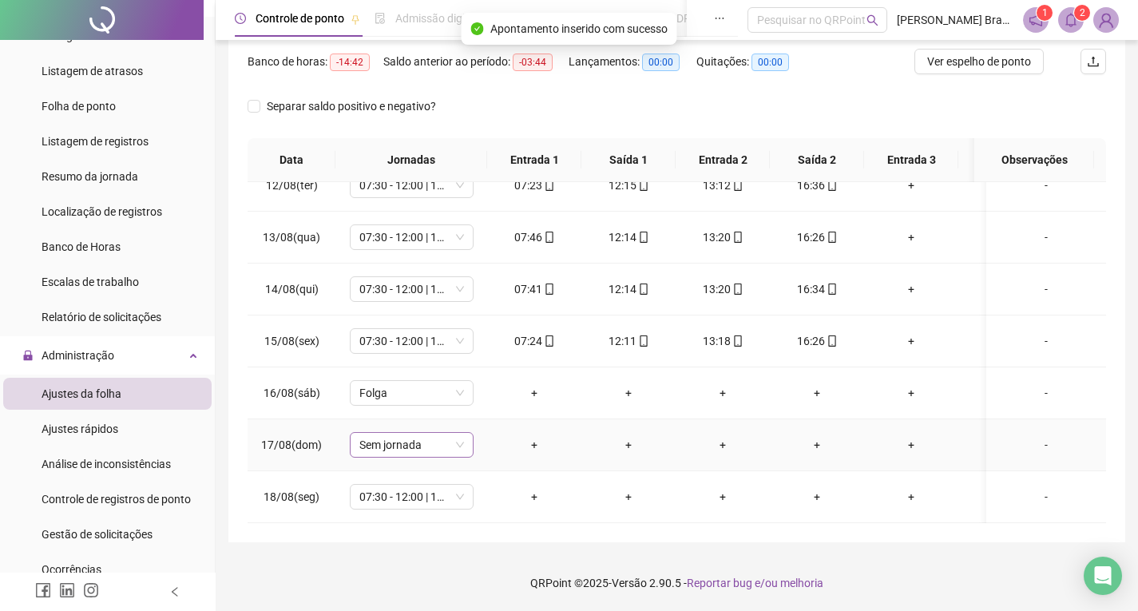
click at [403, 440] on span "Sem jornada" at bounding box center [411, 445] width 105 height 24
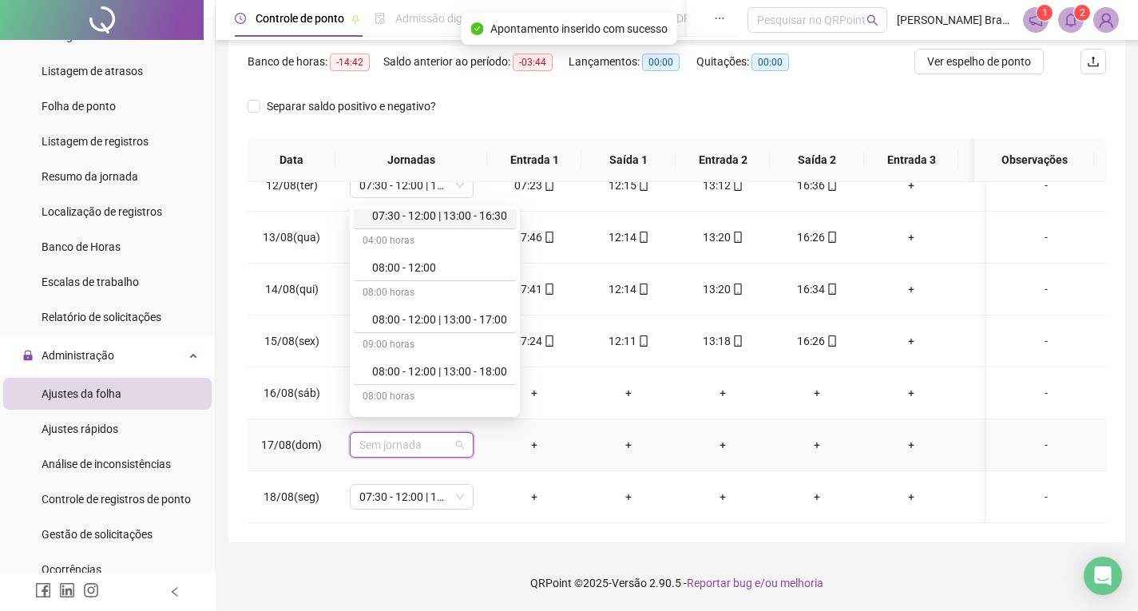
scroll to position [479, 0]
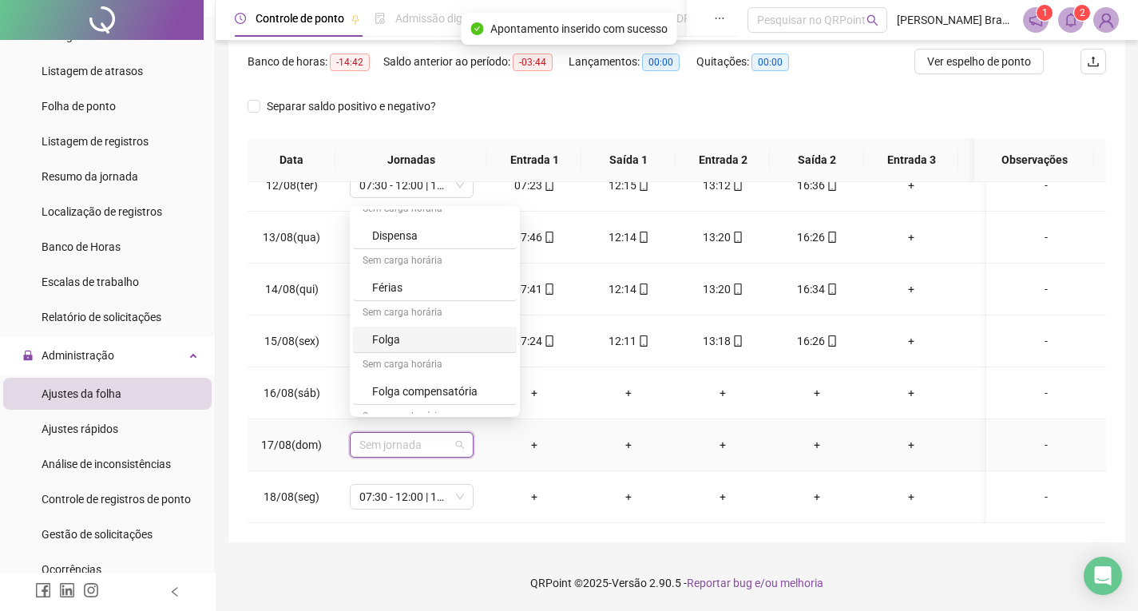
click at [390, 340] on div "Folga" at bounding box center [439, 340] width 135 height 18
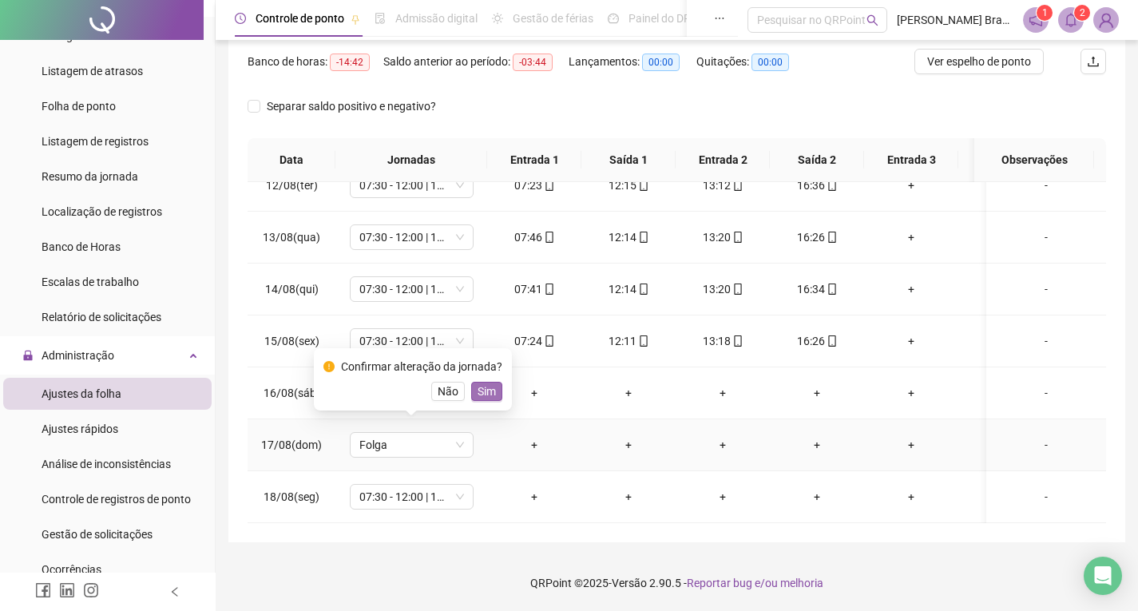
click at [490, 389] on span "Sim" at bounding box center [487, 392] width 18 height 18
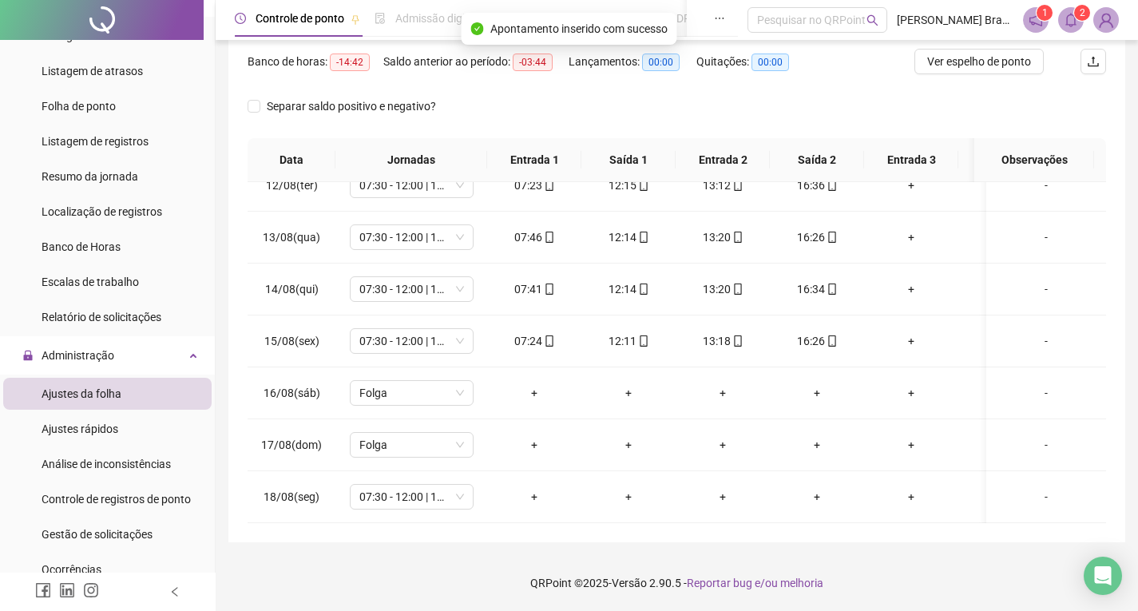
scroll to position [125, 0]
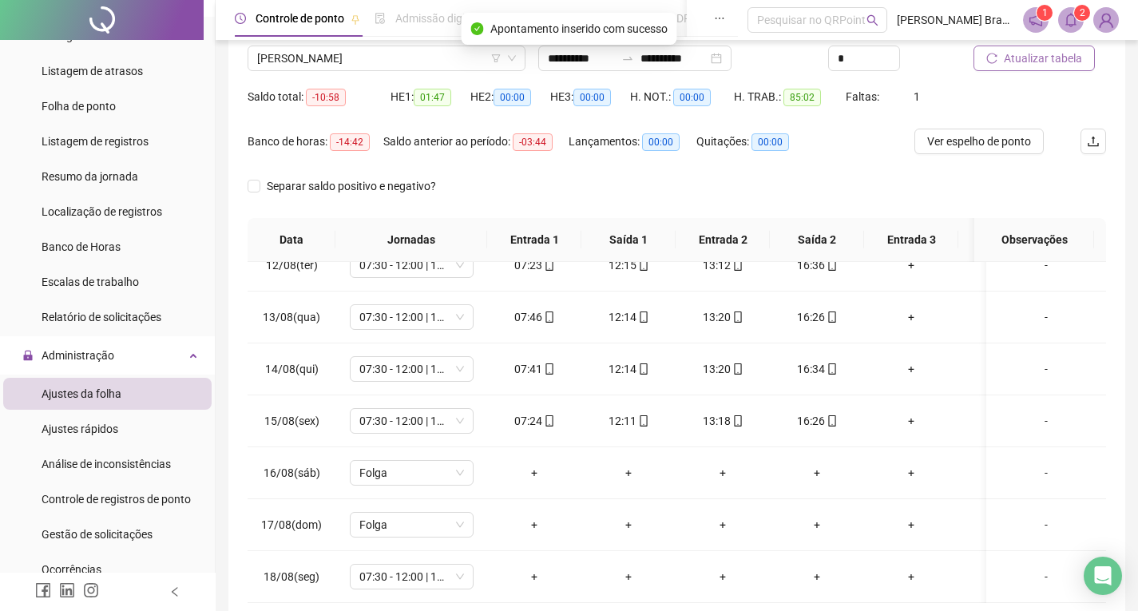
click at [1019, 63] on span "Atualizar tabela" at bounding box center [1043, 59] width 78 height 18
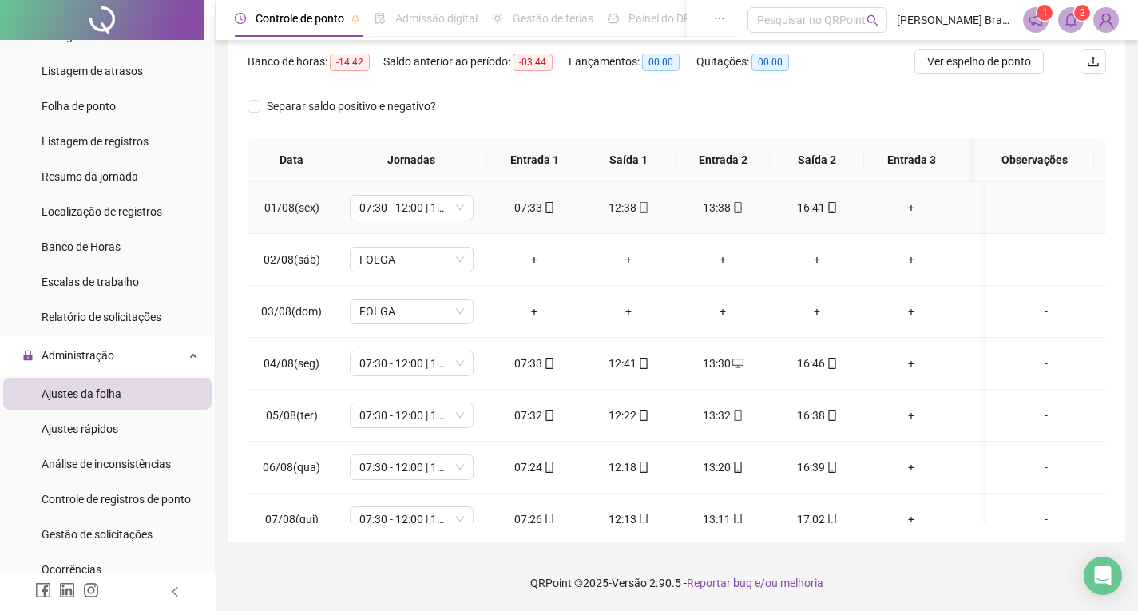
scroll to position [0, 0]
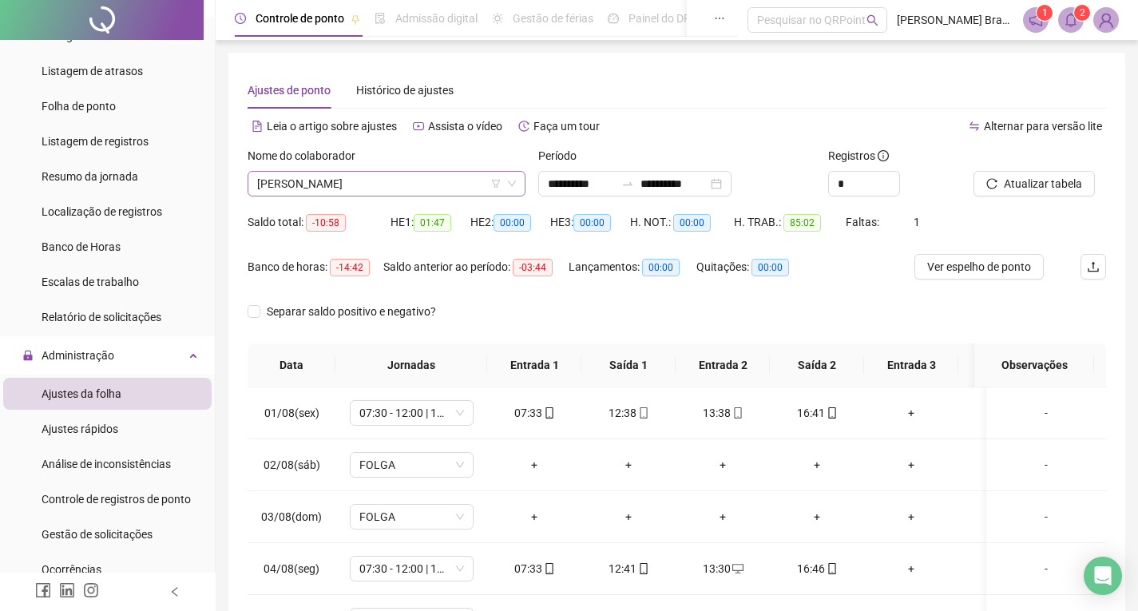
click at [350, 176] on span "[PERSON_NAME]" at bounding box center [386, 184] width 259 height 24
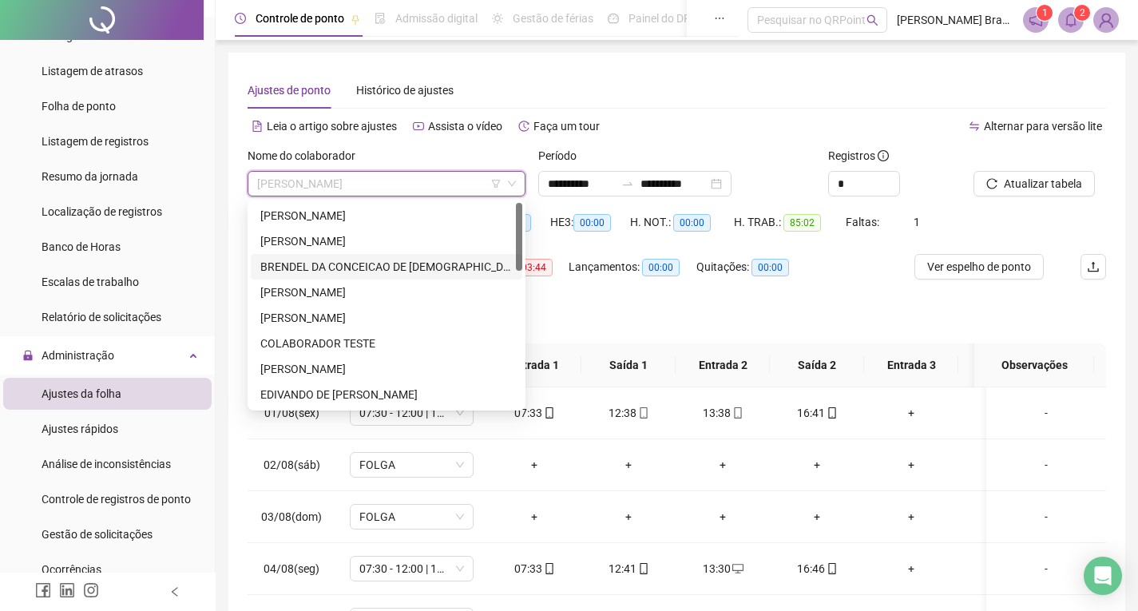
click at [305, 264] on div "BRENDEL DA CONCEICAO DE JESUS" at bounding box center [386, 267] width 252 height 18
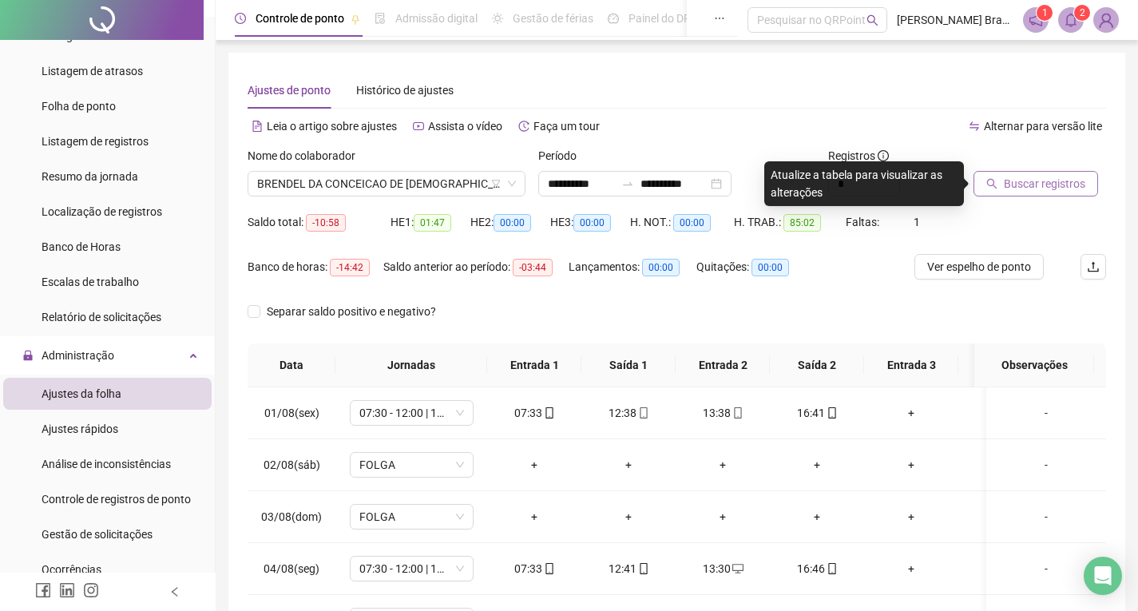
click at [999, 177] on button "Buscar registros" at bounding box center [1036, 184] width 125 height 26
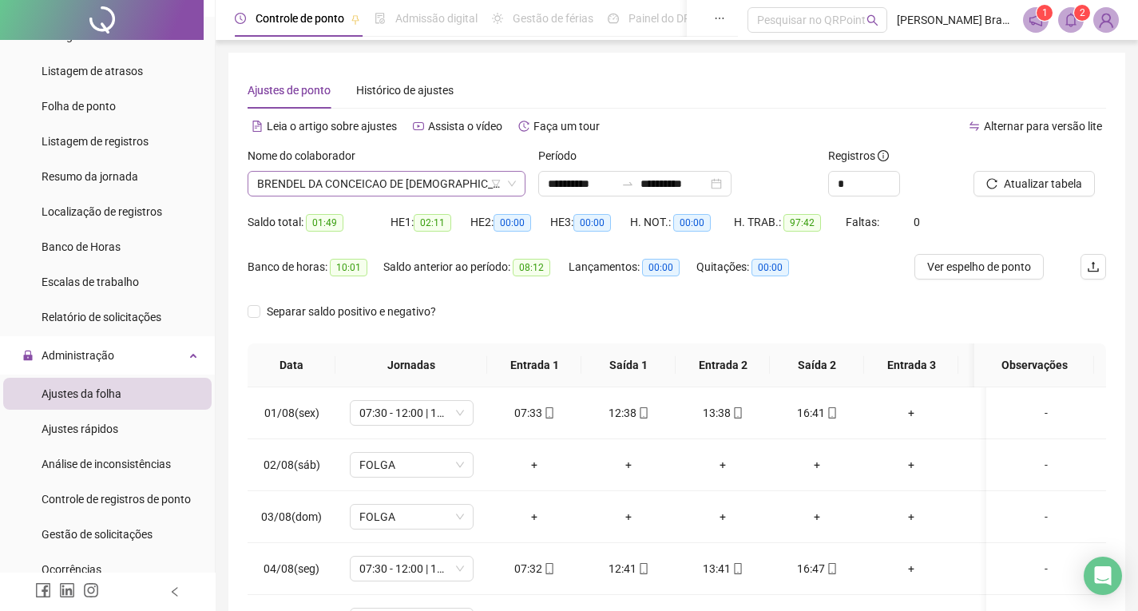
click at [318, 183] on span "BRENDEL DA CONCEICAO DE JESUS" at bounding box center [386, 184] width 259 height 24
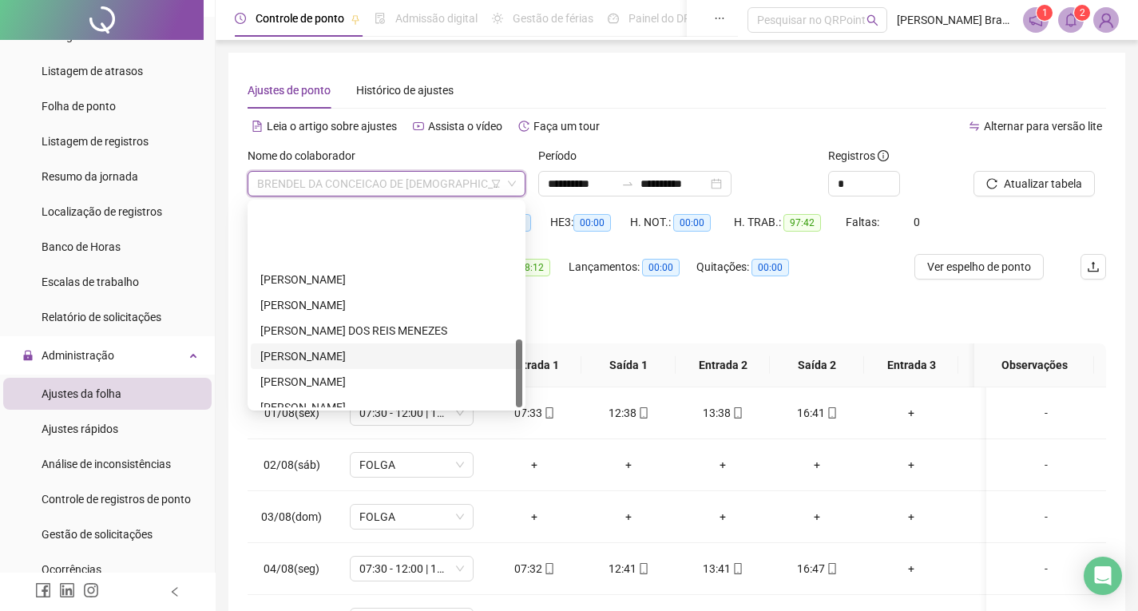
scroll to position [409, 0]
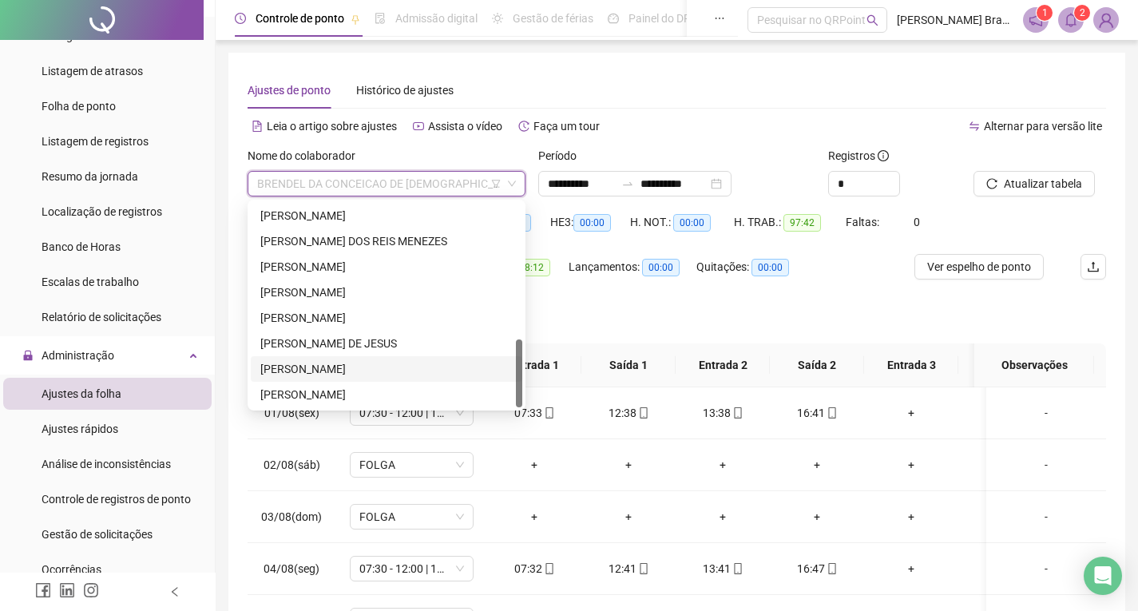
click at [316, 366] on div "[PERSON_NAME]" at bounding box center [386, 369] width 252 height 18
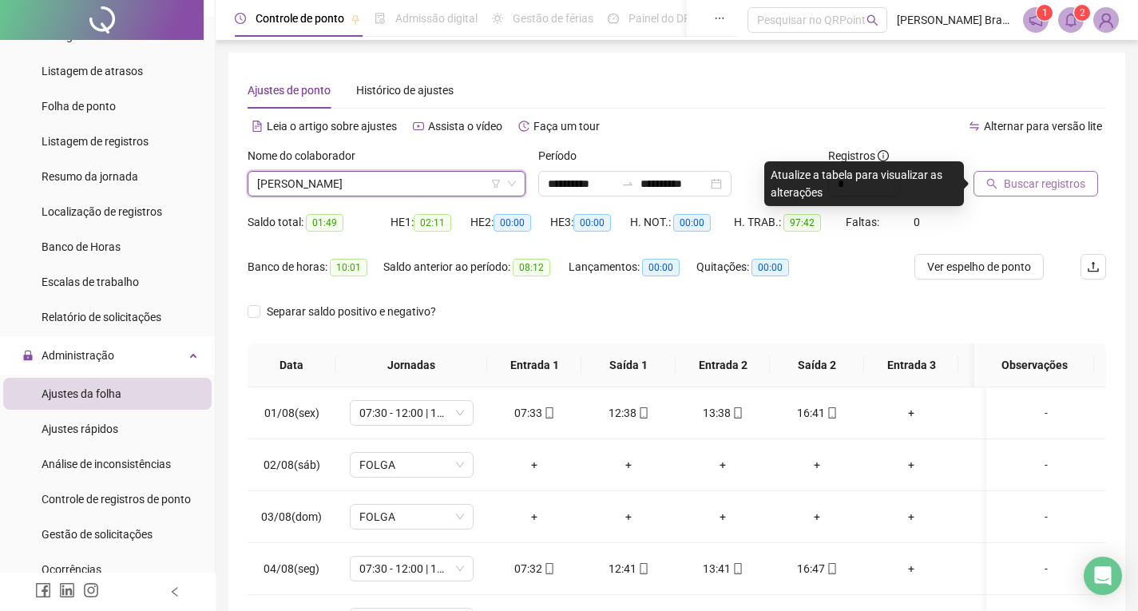
click at [1021, 183] on span "Buscar registros" at bounding box center [1044, 184] width 81 height 18
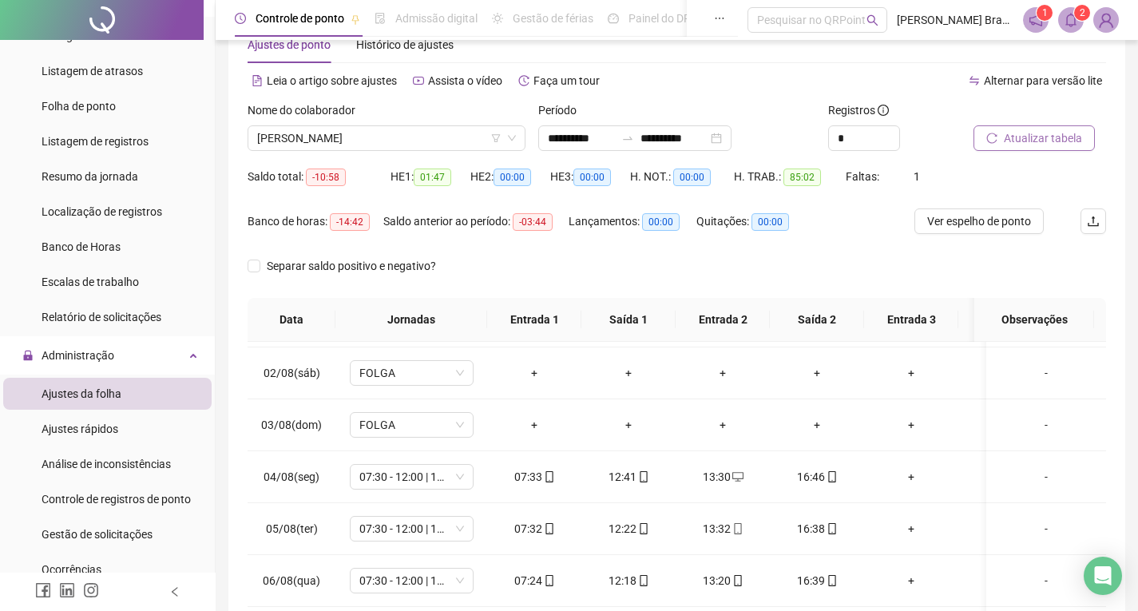
scroll to position [0, 0]
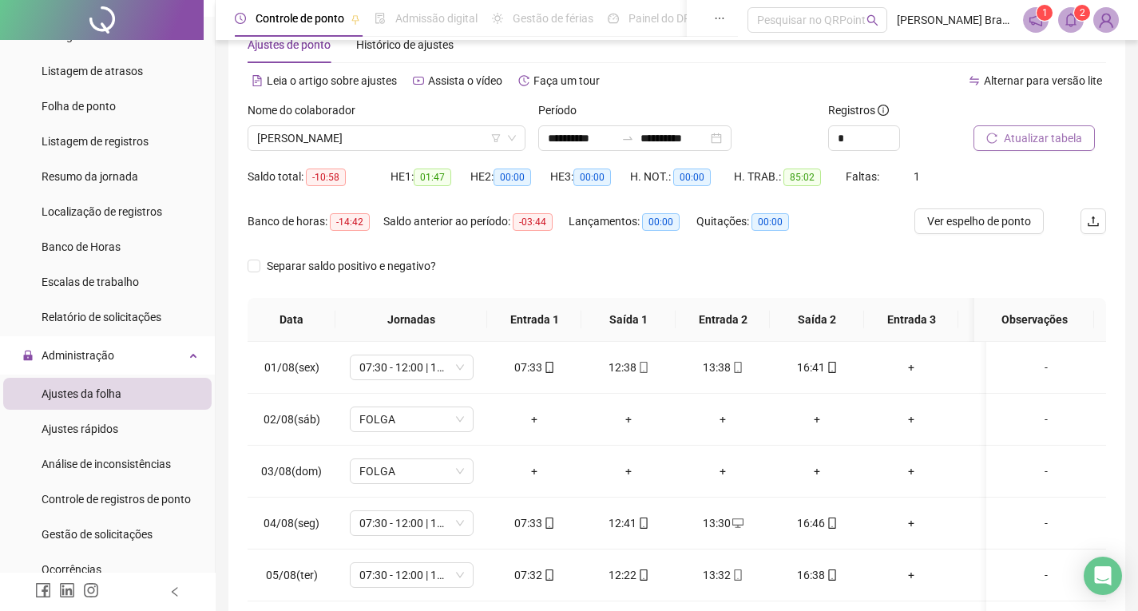
click at [1052, 157] on div "Atualizar tabela" at bounding box center [1039, 132] width 145 height 62
click at [427, 158] on div "Nome do colaborador VALDEMIR FERREIRA SANTOS JUNIOR" at bounding box center [386, 132] width 291 height 62
click at [422, 142] on span "[PERSON_NAME]" at bounding box center [386, 138] width 259 height 24
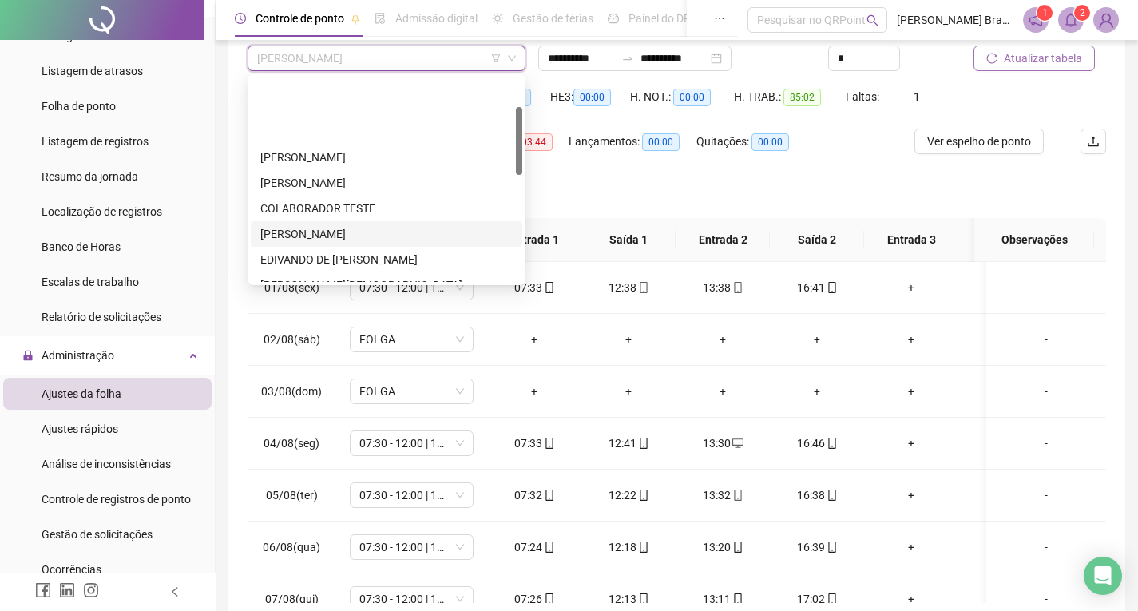
scroll to position [89, 0]
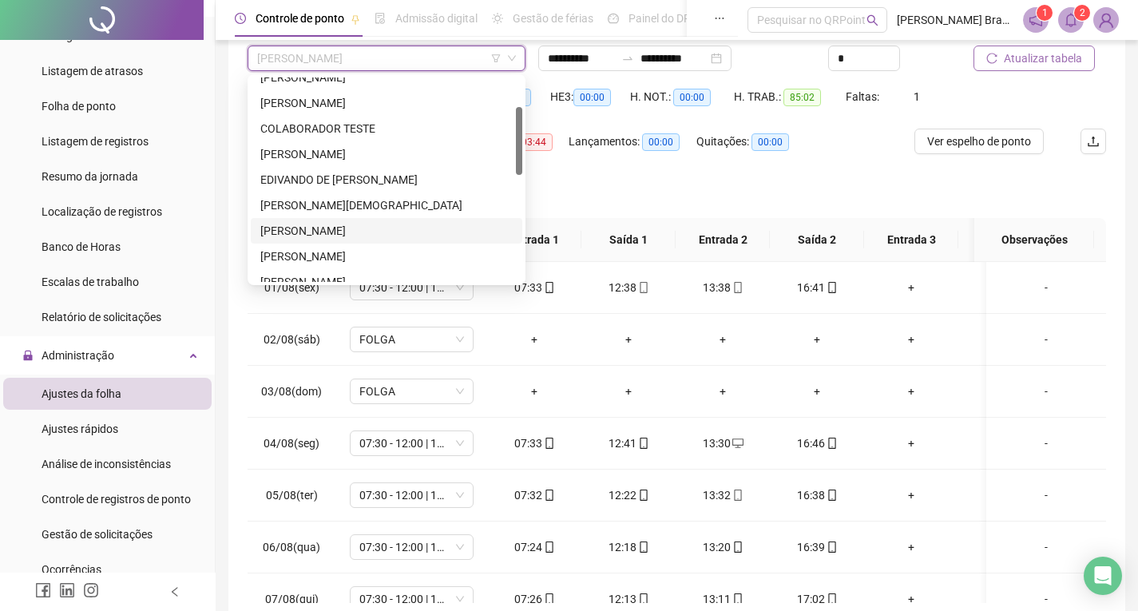
click at [347, 227] on div "EZEQUIEL REIS DE OLIVEIRA" at bounding box center [386, 231] width 252 height 18
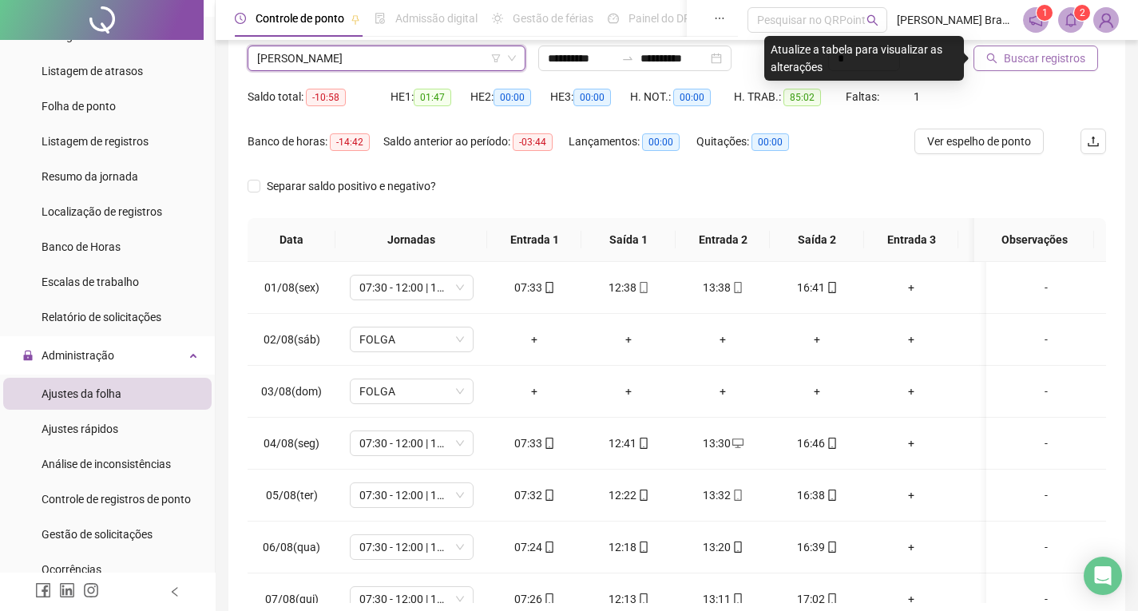
click at [986, 54] on icon "search" at bounding box center [991, 58] width 11 height 11
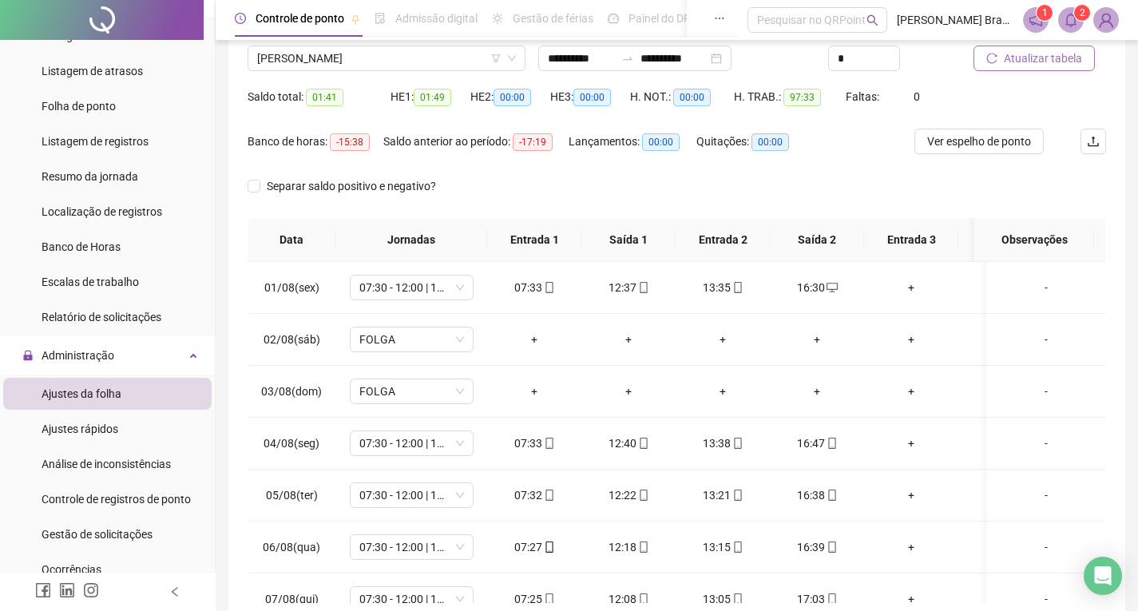
scroll to position [46, 0]
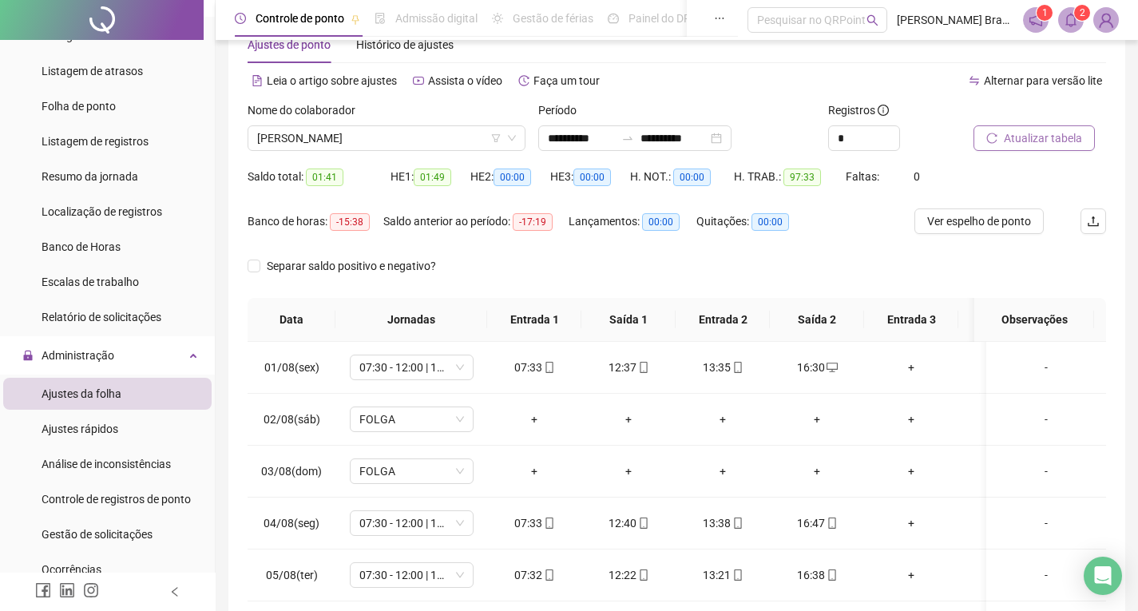
click at [1089, 55] on div "Ajustes de ponto Histórico de ajustes" at bounding box center [677, 44] width 859 height 37
click at [1071, 23] on icon "bell" at bounding box center [1071, 20] width 14 height 14
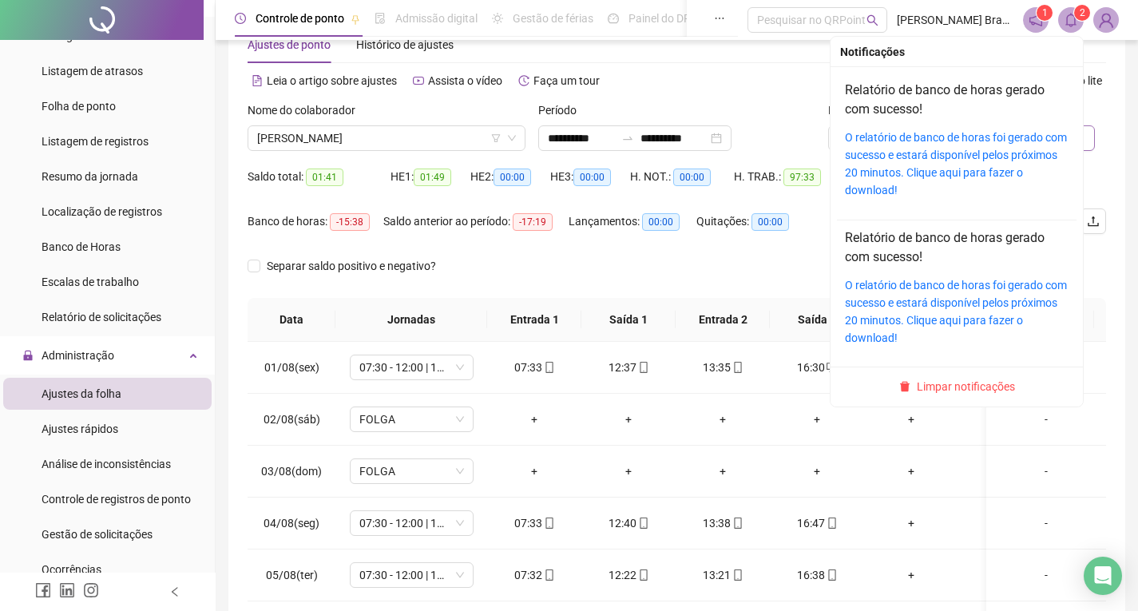
click at [1071, 23] on icon "bell" at bounding box center [1071, 20] width 14 height 14
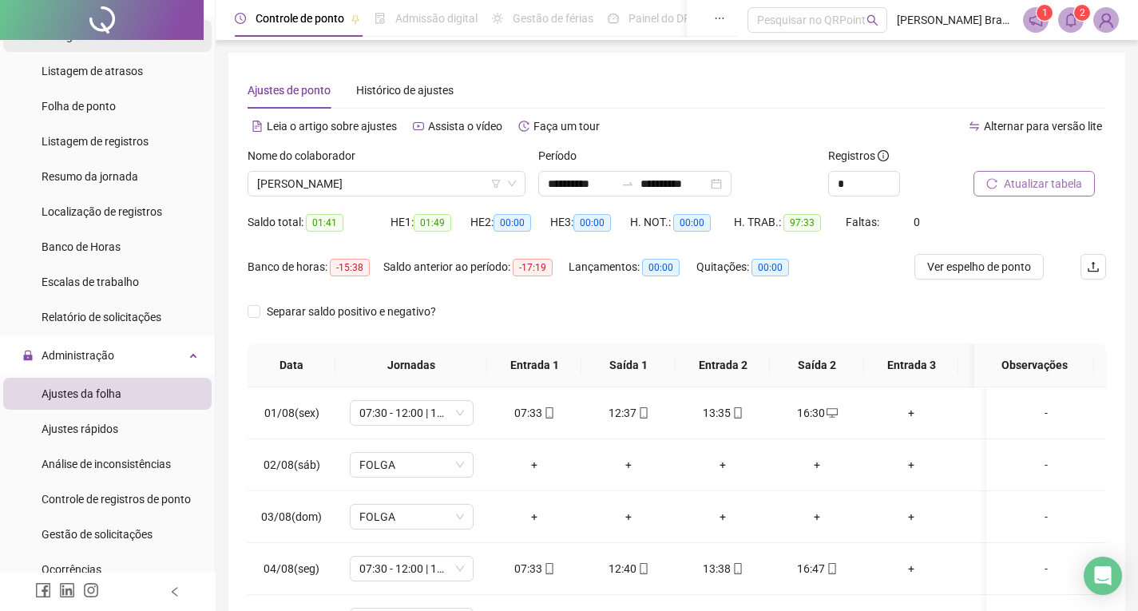
scroll to position [0, 0]
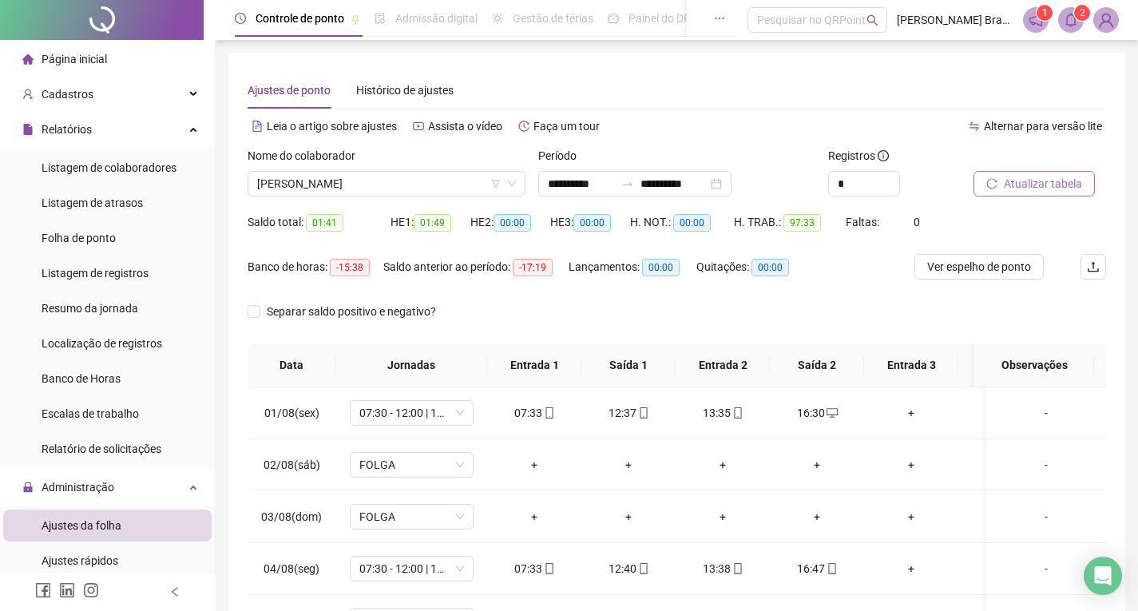
click at [70, 62] on span "Página inicial" at bounding box center [74, 59] width 65 height 13
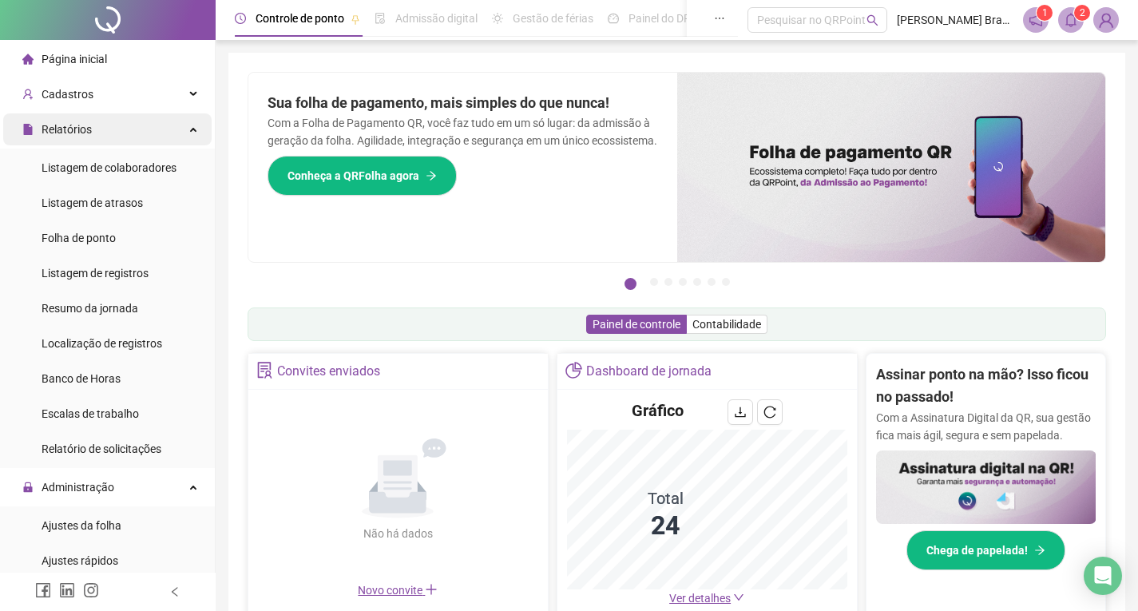
click at [77, 141] on span "Relatórios" at bounding box center [56, 129] width 69 height 32
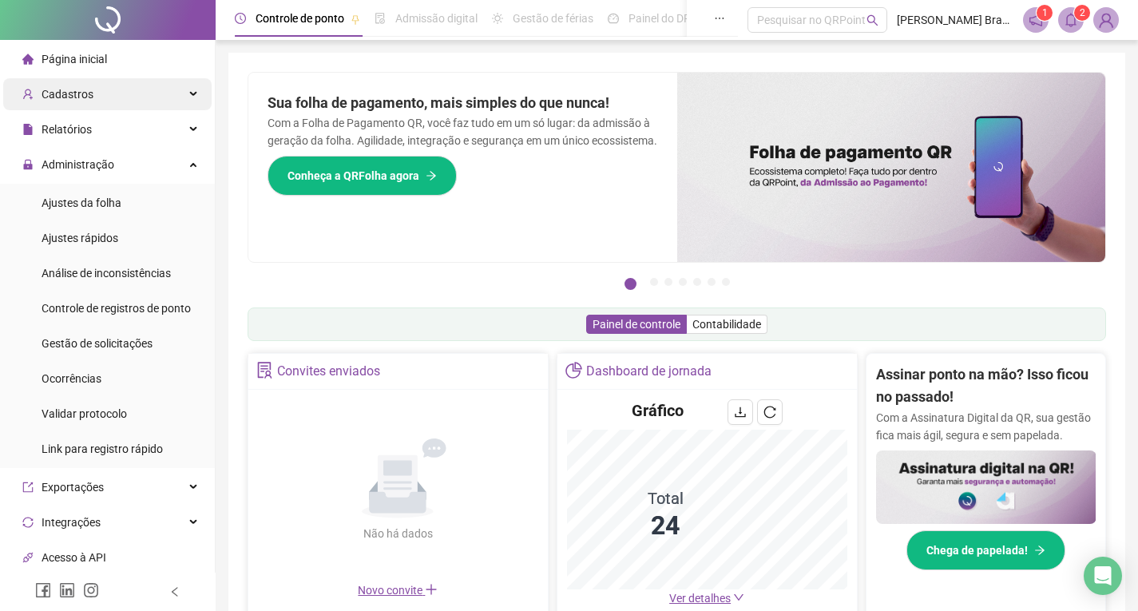
click at [77, 95] on span "Cadastros" at bounding box center [68, 94] width 52 height 13
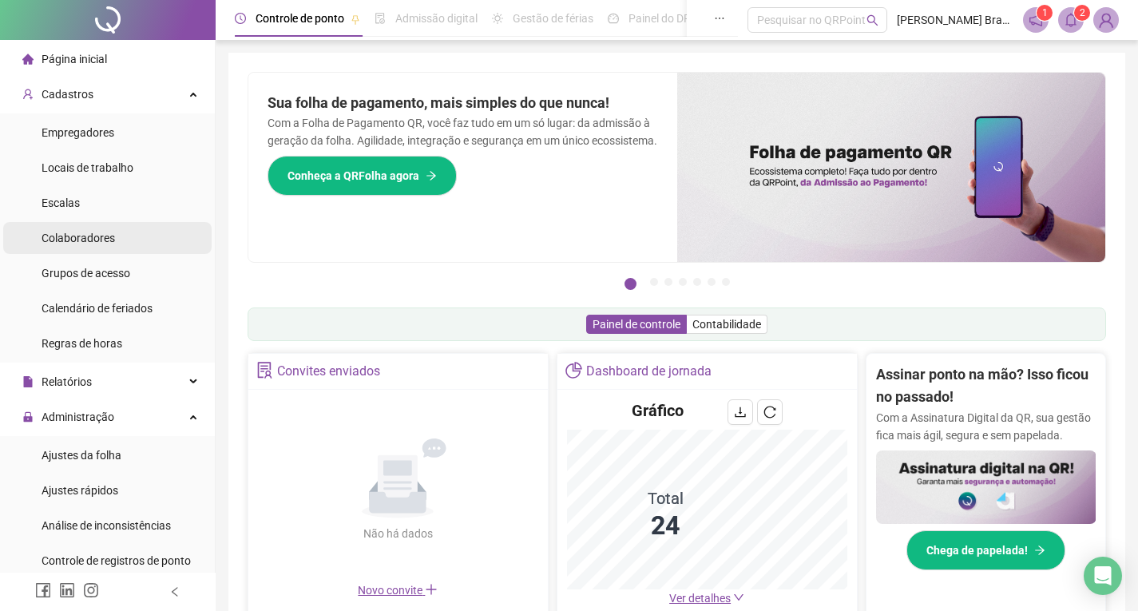
click at [92, 242] on span "Colaboradores" at bounding box center [78, 238] width 73 height 13
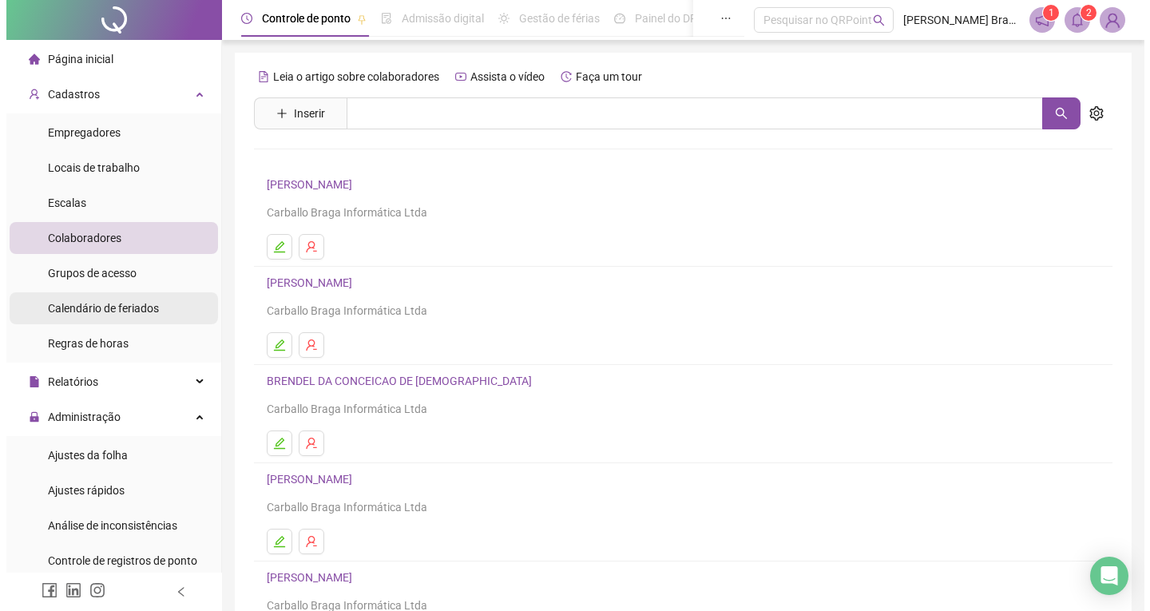
scroll to position [160, 0]
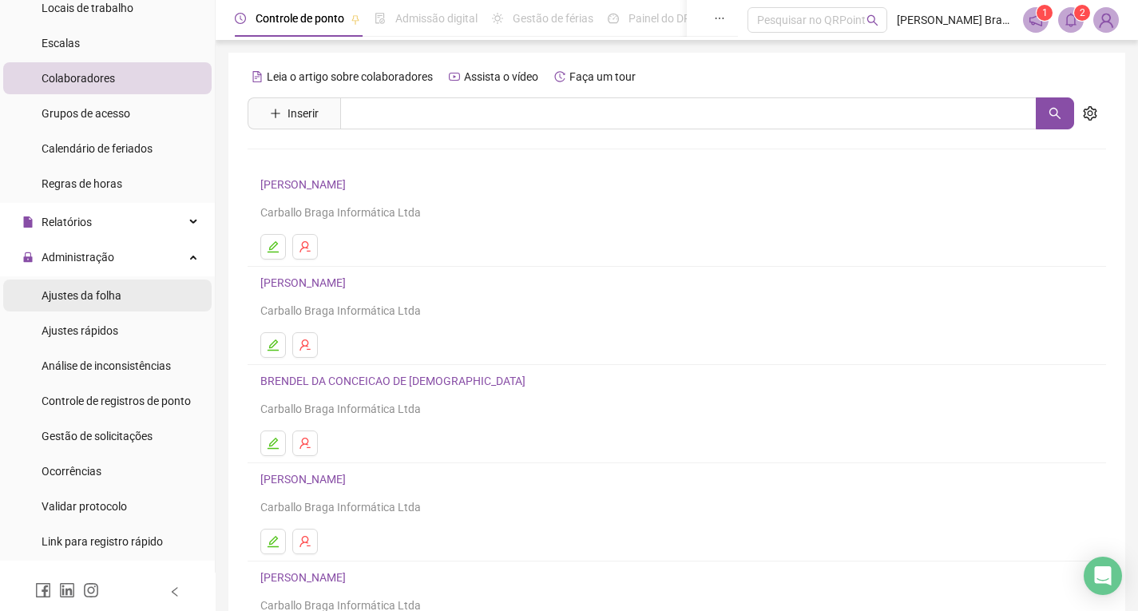
click at [81, 299] on span "Ajustes da folha" at bounding box center [82, 295] width 80 height 13
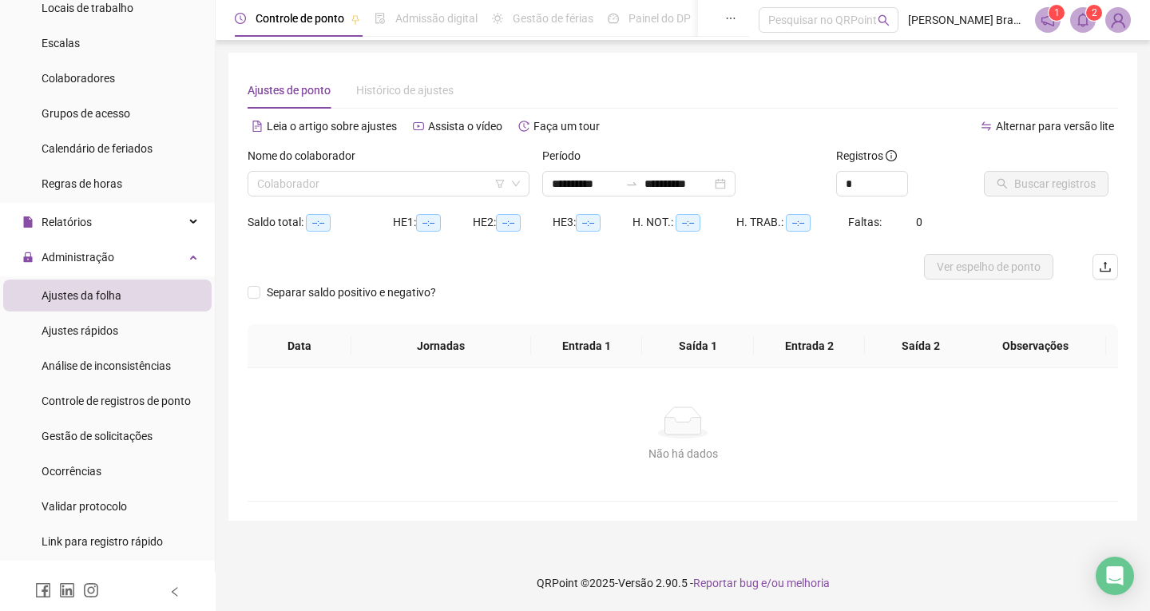
type input "**********"
click at [385, 194] on input "search" at bounding box center [381, 184] width 248 height 24
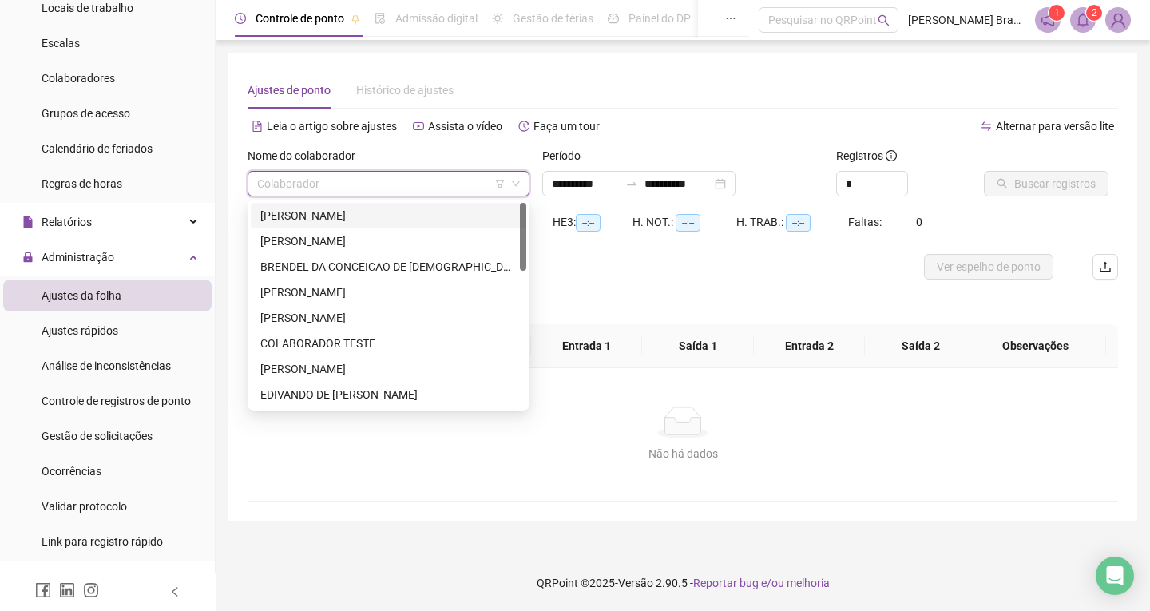
click at [352, 211] on div "ADAUTO DIAS DOS SANTOS" at bounding box center [388, 216] width 256 height 18
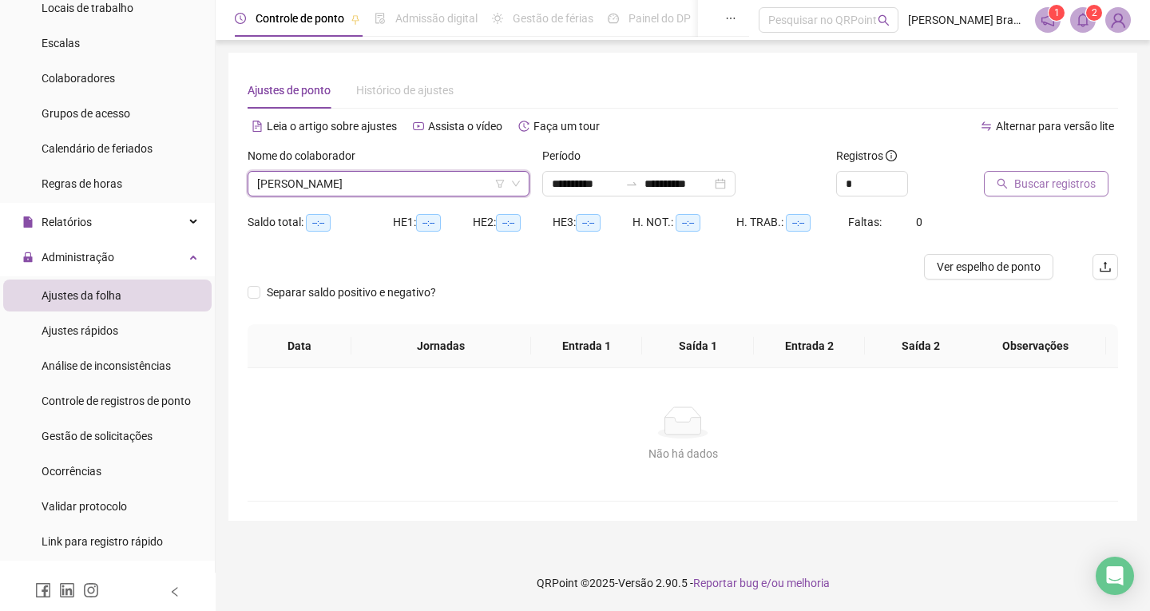
click at [1019, 172] on button "Buscar registros" at bounding box center [1046, 184] width 125 height 26
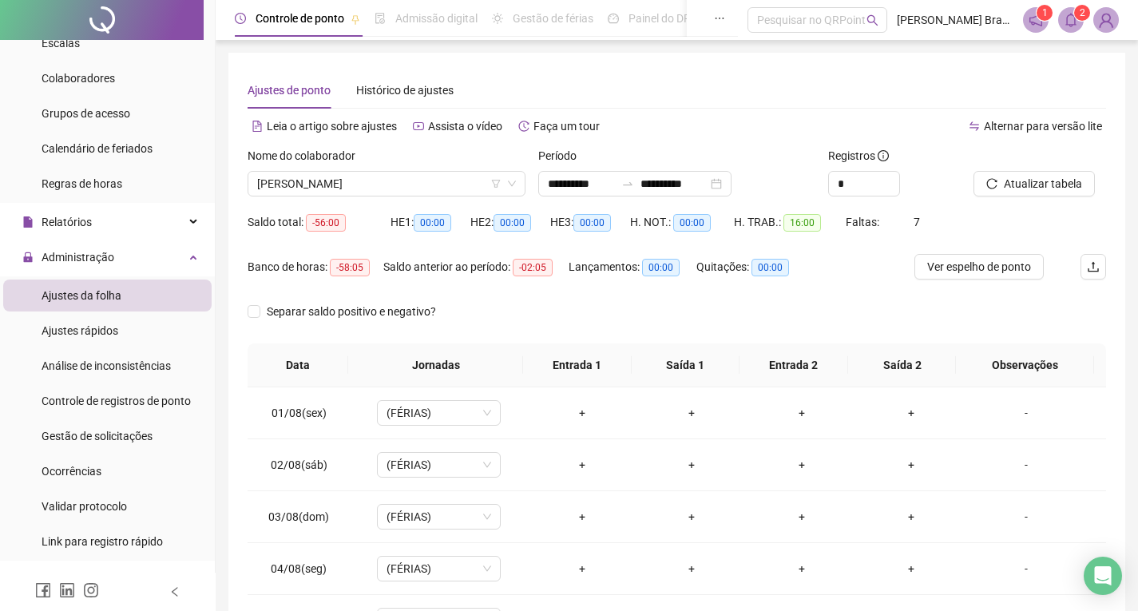
click at [1031, 23] on icon "notification" at bounding box center [1036, 20] width 14 height 14
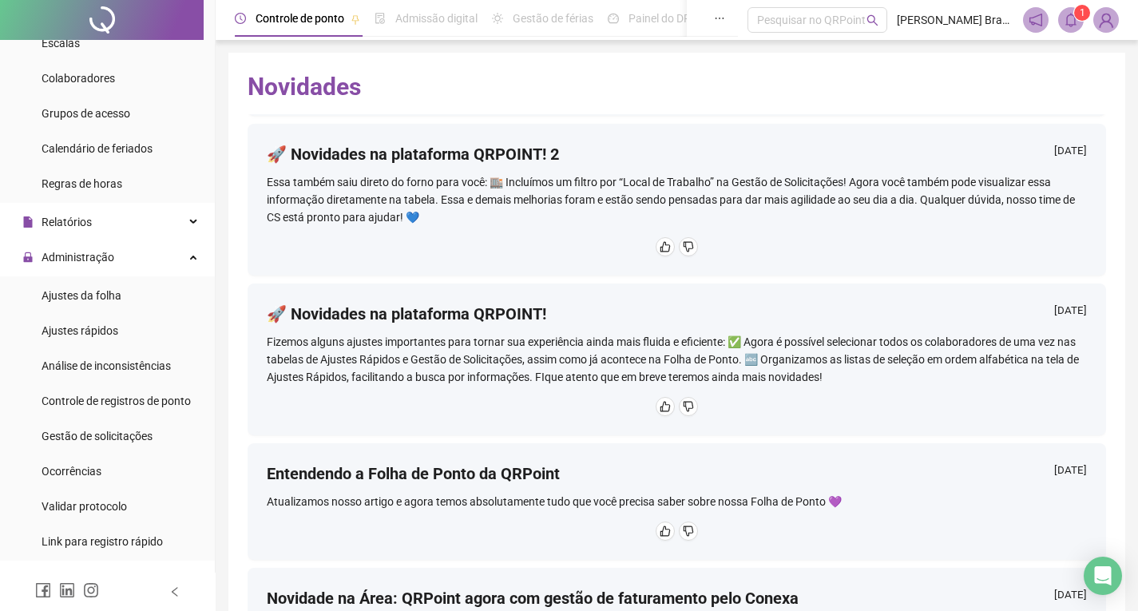
scroll to position [916, 0]
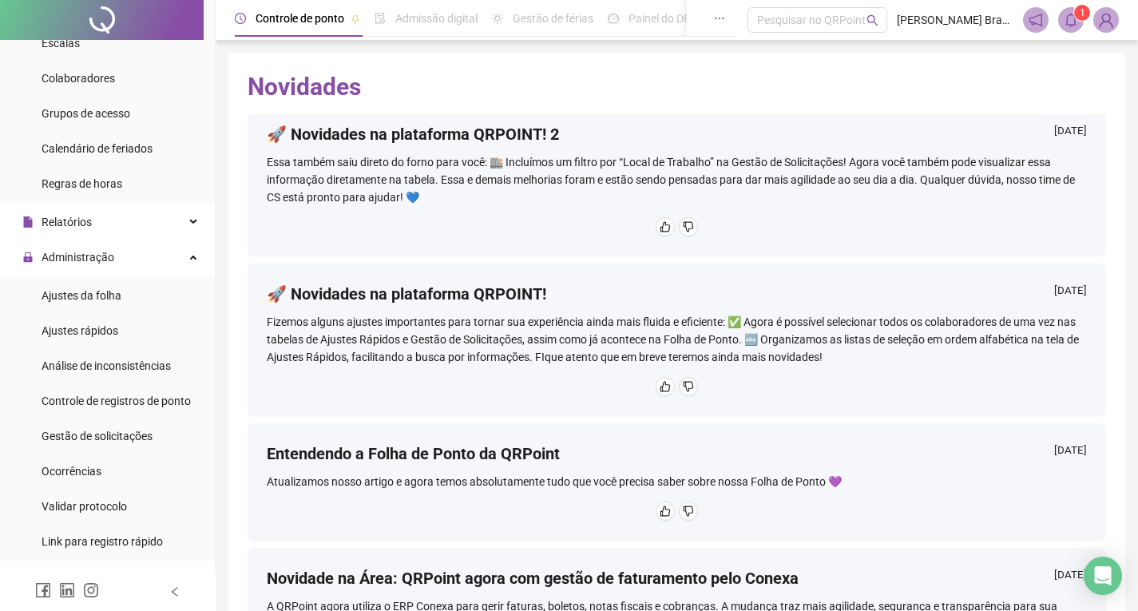
click at [1070, 18] on icon "bell" at bounding box center [1071, 20] width 14 height 14
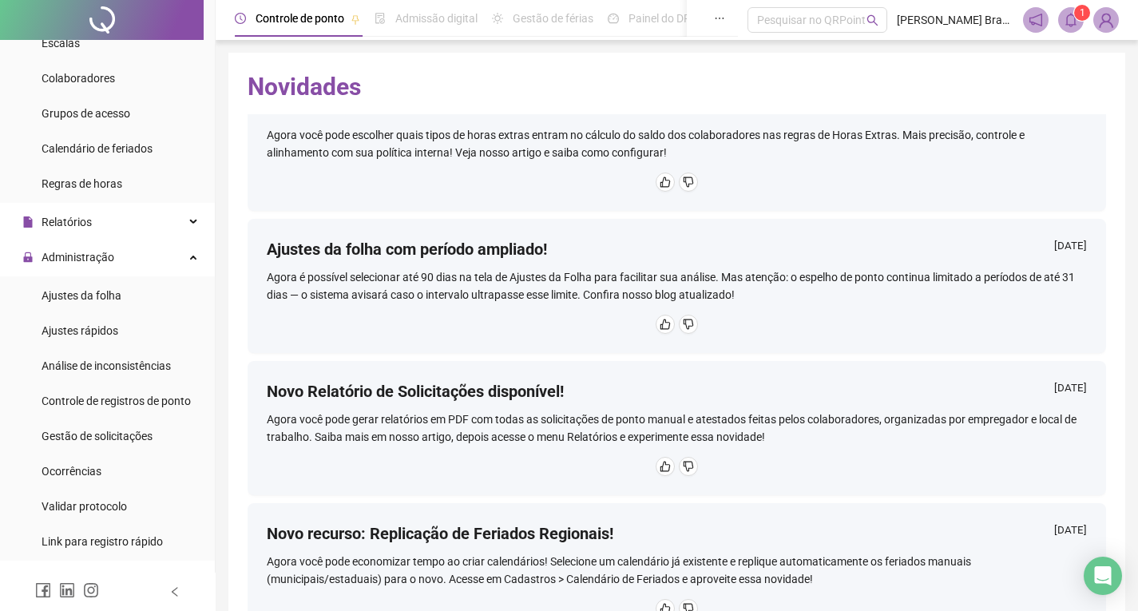
scroll to position [0, 0]
